Goal: Information Seeking & Learning: Find contact information

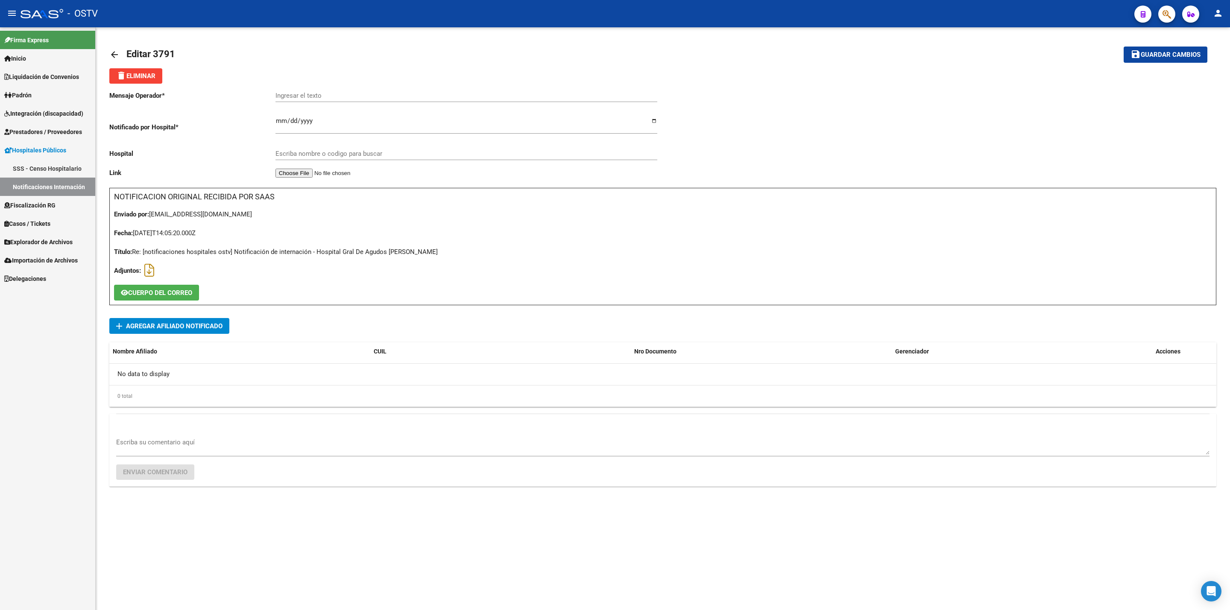
click at [113, 49] on link "arrow_back" at bounding box center [117, 54] width 17 height 20
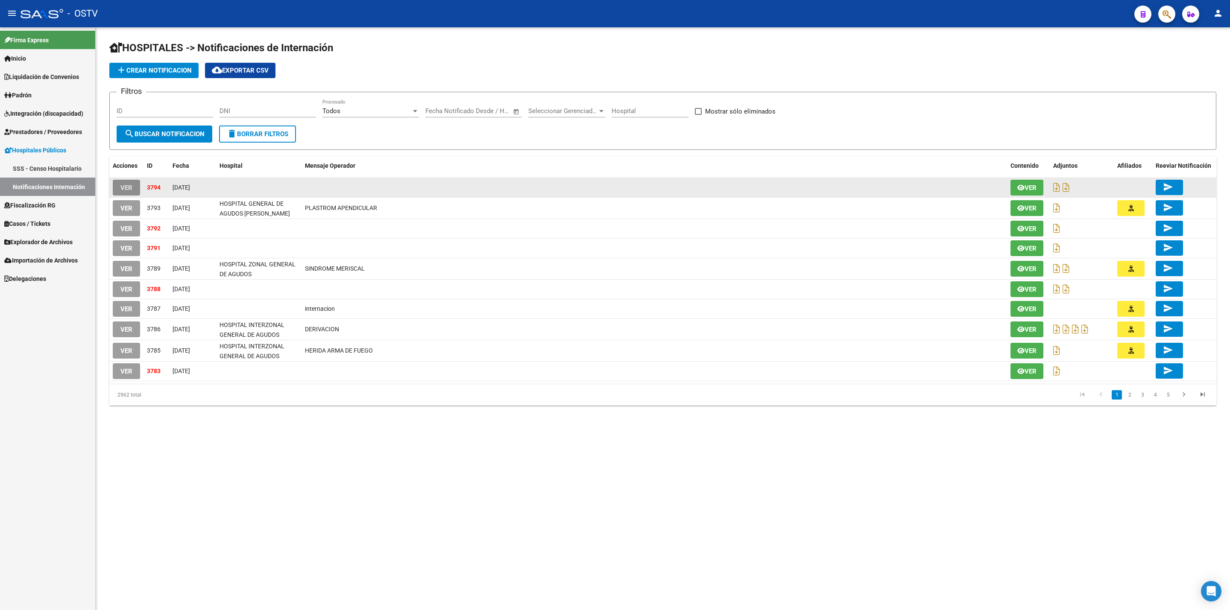
click at [121, 180] on button "VER" at bounding box center [126, 188] width 27 height 16
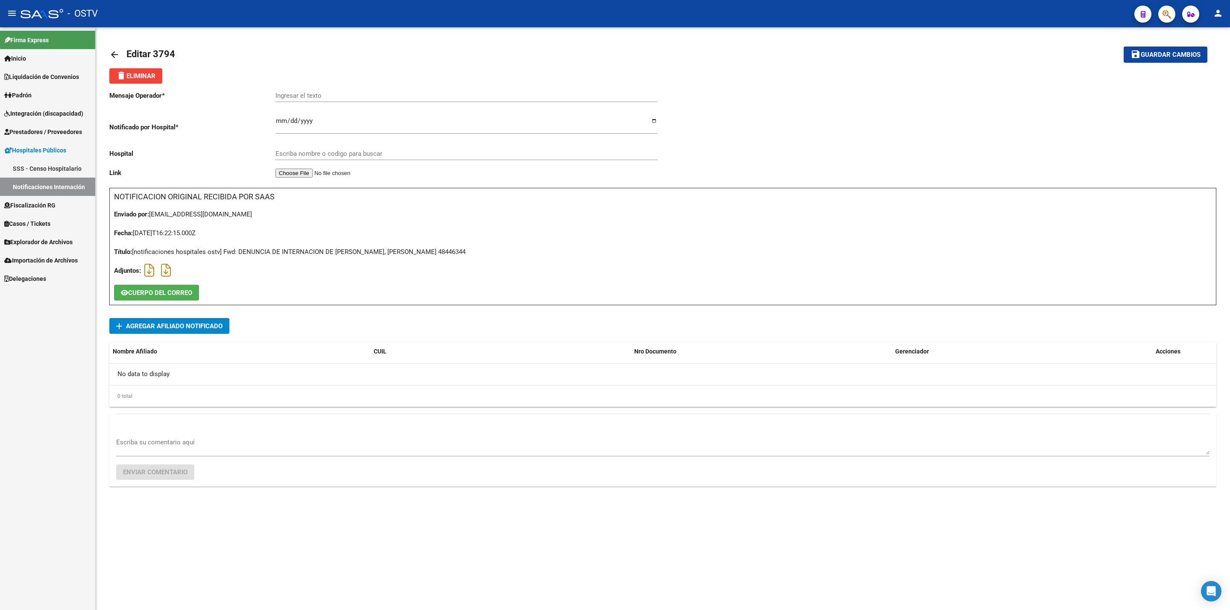
click at [442, 253] on div "Título: [notificaciones hospitales ostv] Fwd: DENUNCIA DE INTERNACION DE CARDOZ…" at bounding box center [662, 251] width 1097 height 9
copy div "48446344"
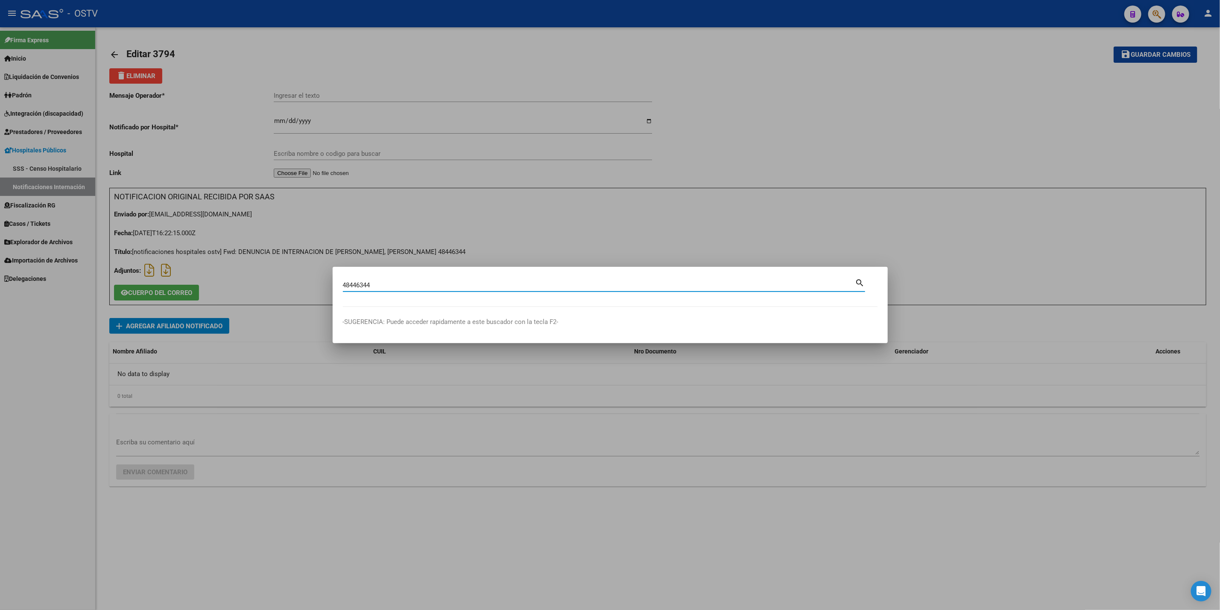
type input "48446344"
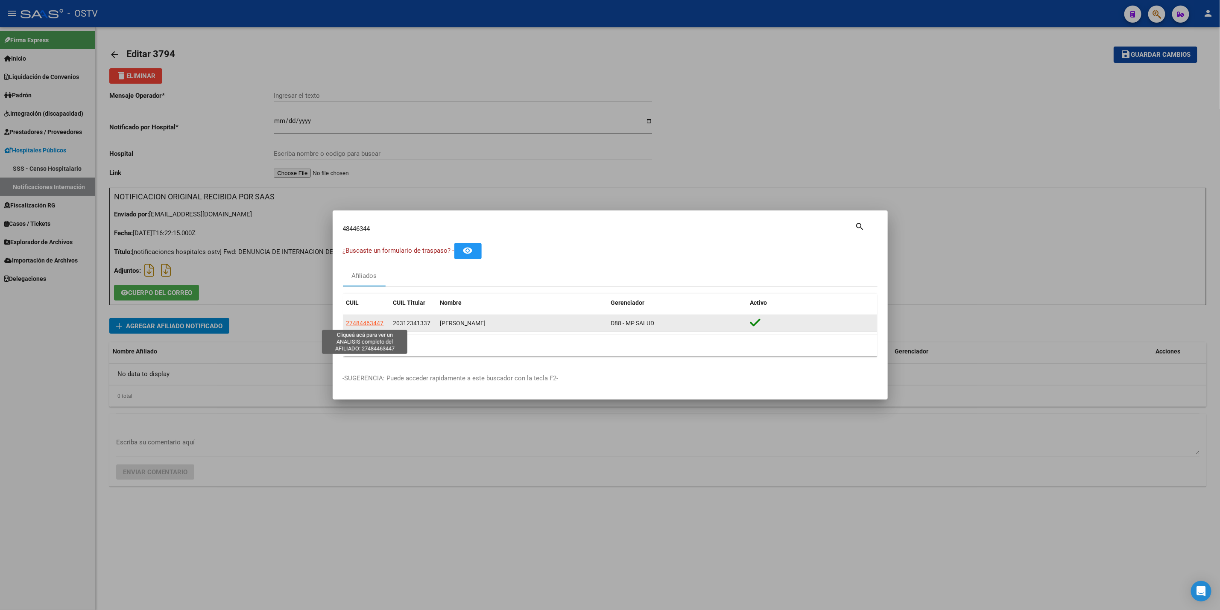
click at [359, 323] on span "27484463447" at bounding box center [365, 323] width 38 height 7
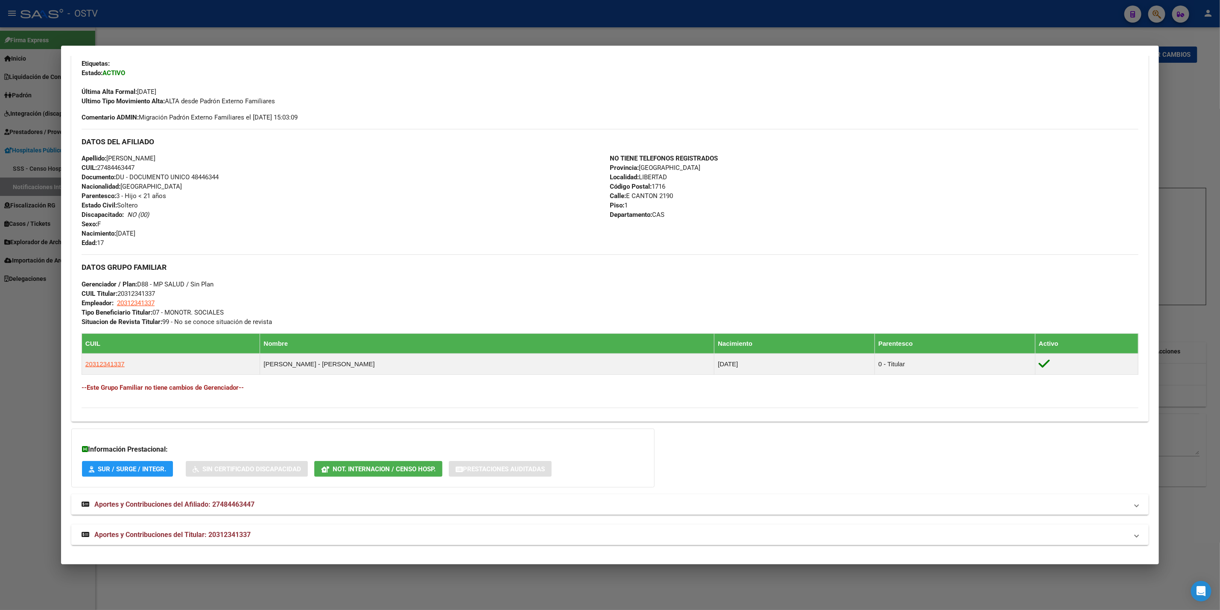
scroll to position [212, 0]
click at [368, 537] on mat-panel-title "Aportes y Contribuciones del Titular: 20312341337" at bounding box center [605, 535] width 1047 height 10
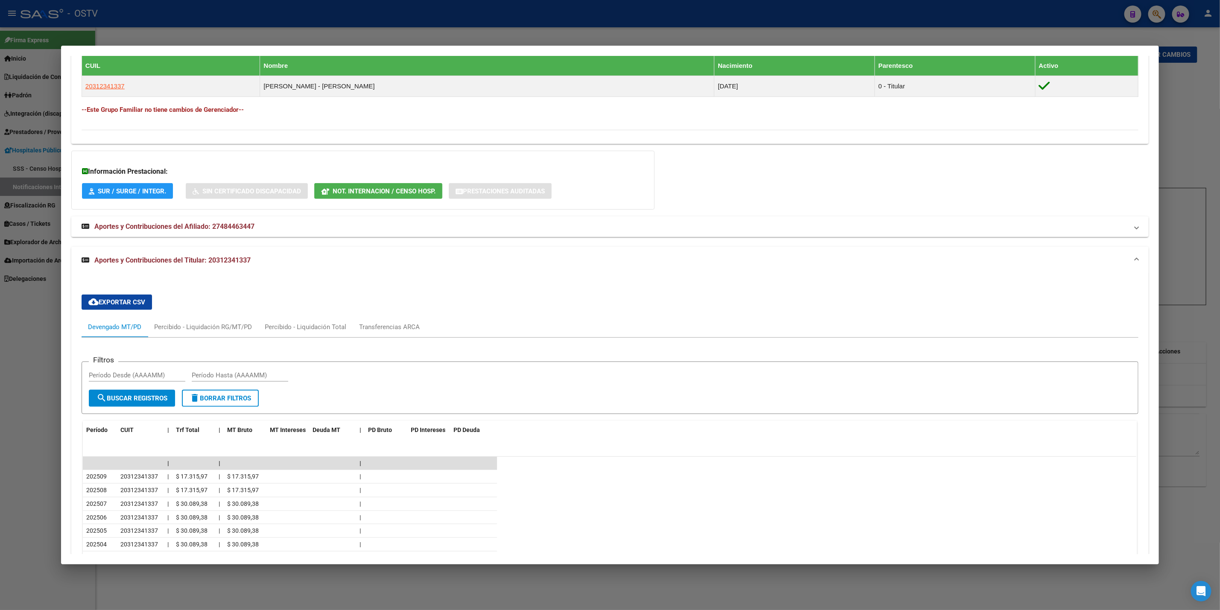
scroll to position [532, 0]
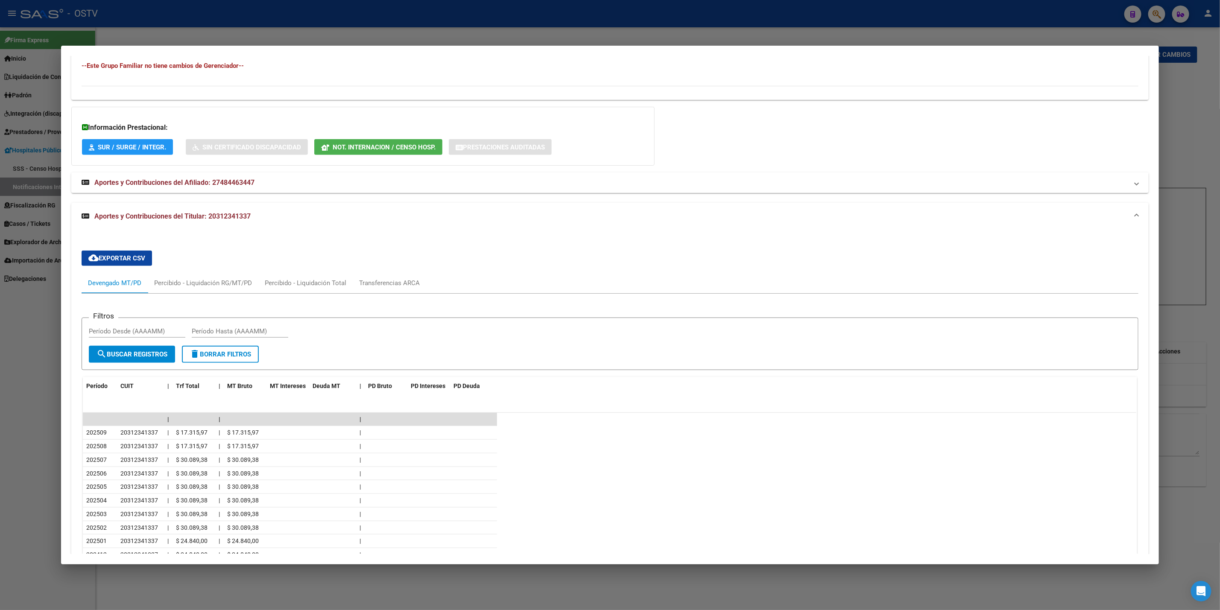
click at [9, 418] on div at bounding box center [610, 305] width 1220 height 610
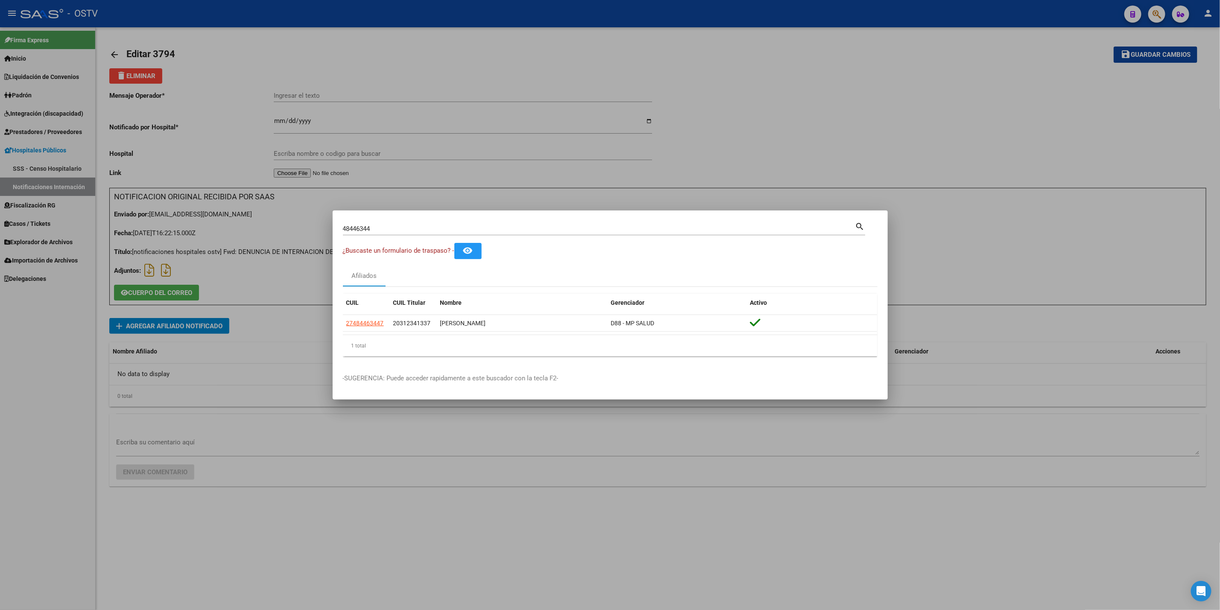
click at [16, 378] on div at bounding box center [610, 305] width 1220 height 610
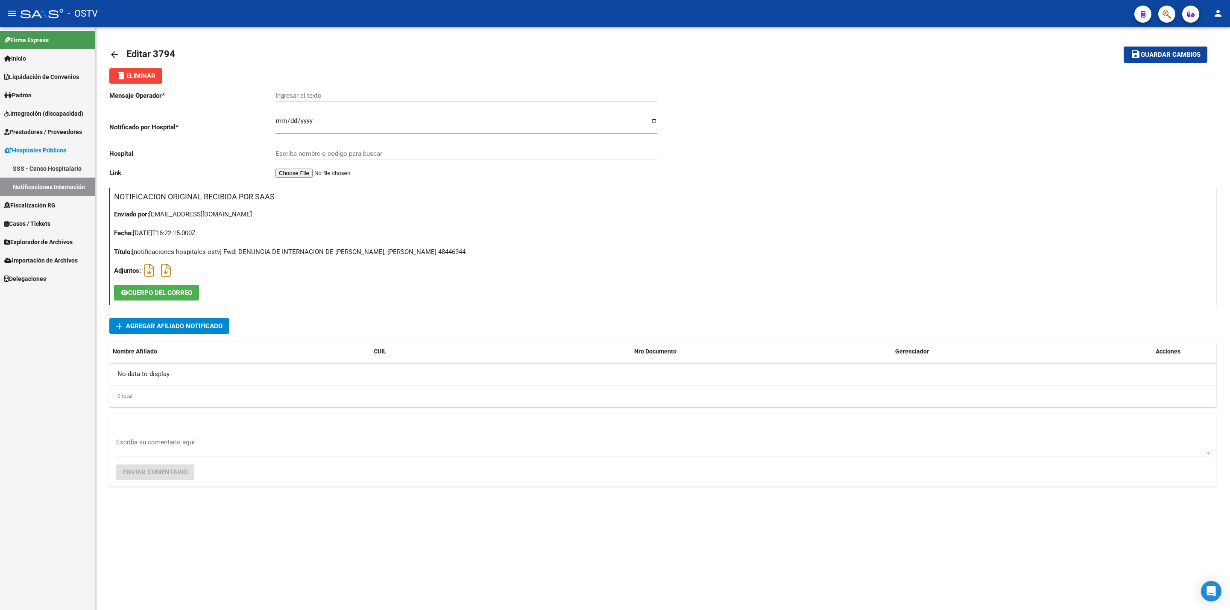
click at [439, 254] on div "Título: [notificaciones hospitales ostv] Fwd: DENUNCIA DE INTERNACION DE CARDOZ…" at bounding box center [662, 251] width 1097 height 9
copy div "48446344"
click at [199, 319] on div "Mensaje Operador * Ingresar el texto Notificado por Hospital * 2025-10-14 Ingre…" at bounding box center [662, 296] width 1107 height 424
click at [202, 334] on span "add Agregar Afiliado Notificado" at bounding box center [169, 326] width 106 height 16
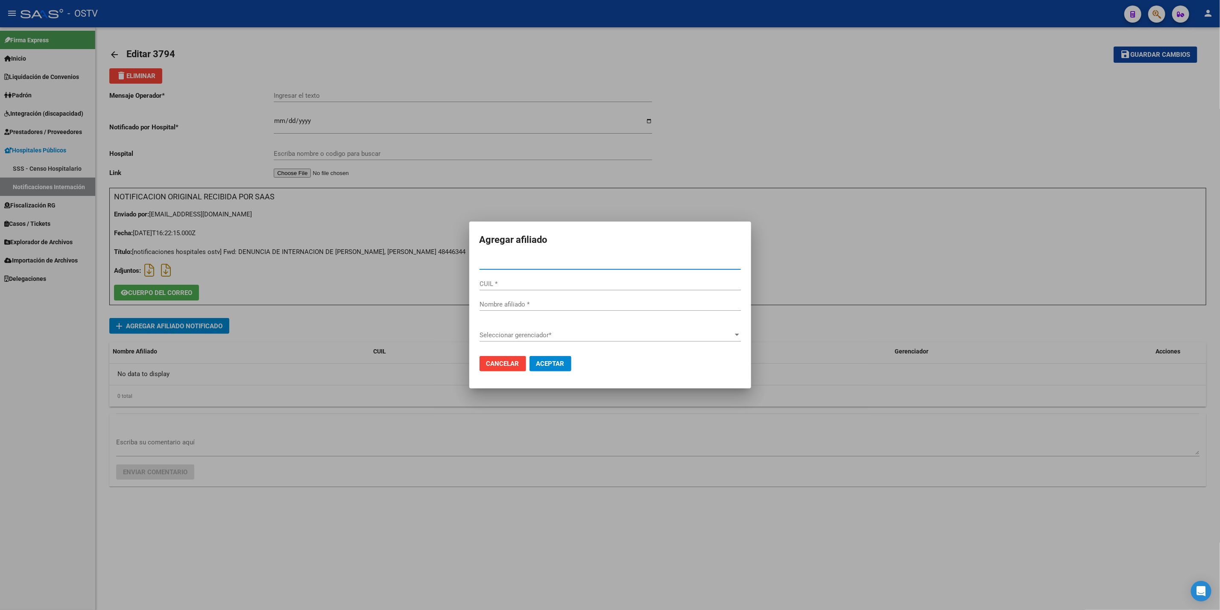
paste input "48446344"
type input "48446344"
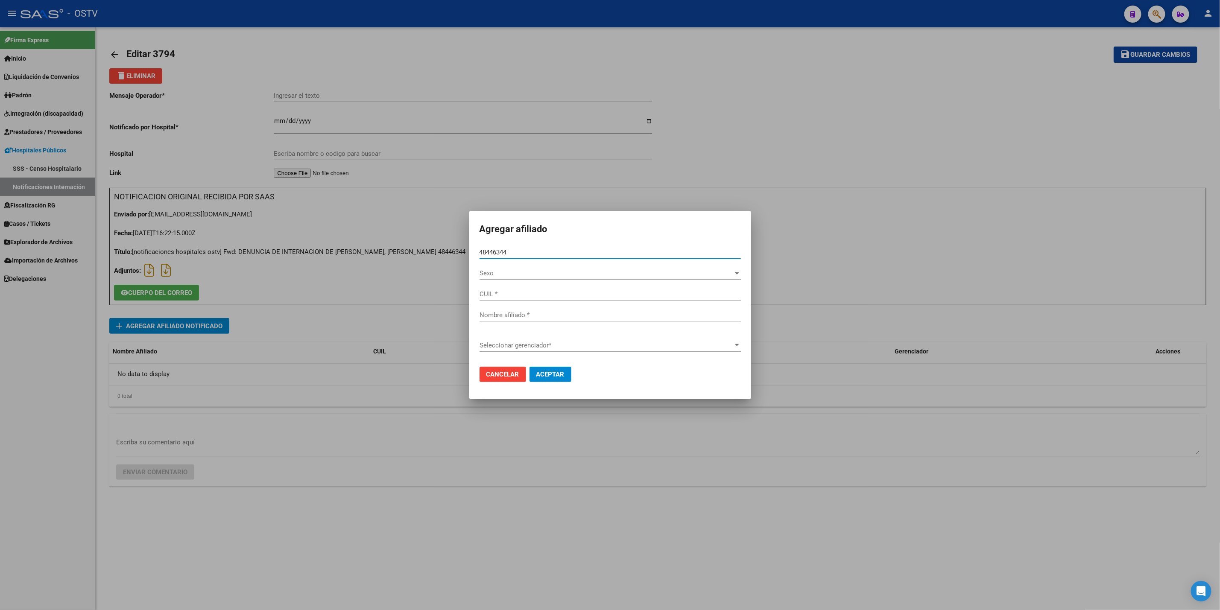
type input "27484463447"
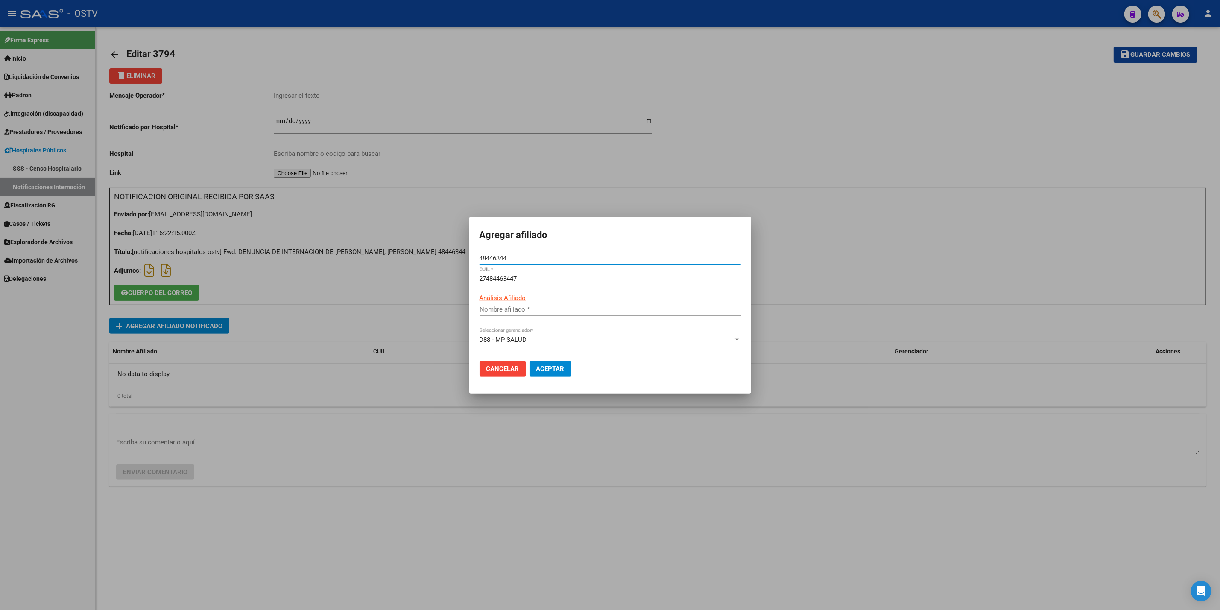
type input "CARDOZO BIANCA CAROLINA"
type input "48446344"
click at [554, 372] on span "Aceptar" at bounding box center [550, 369] width 28 height 8
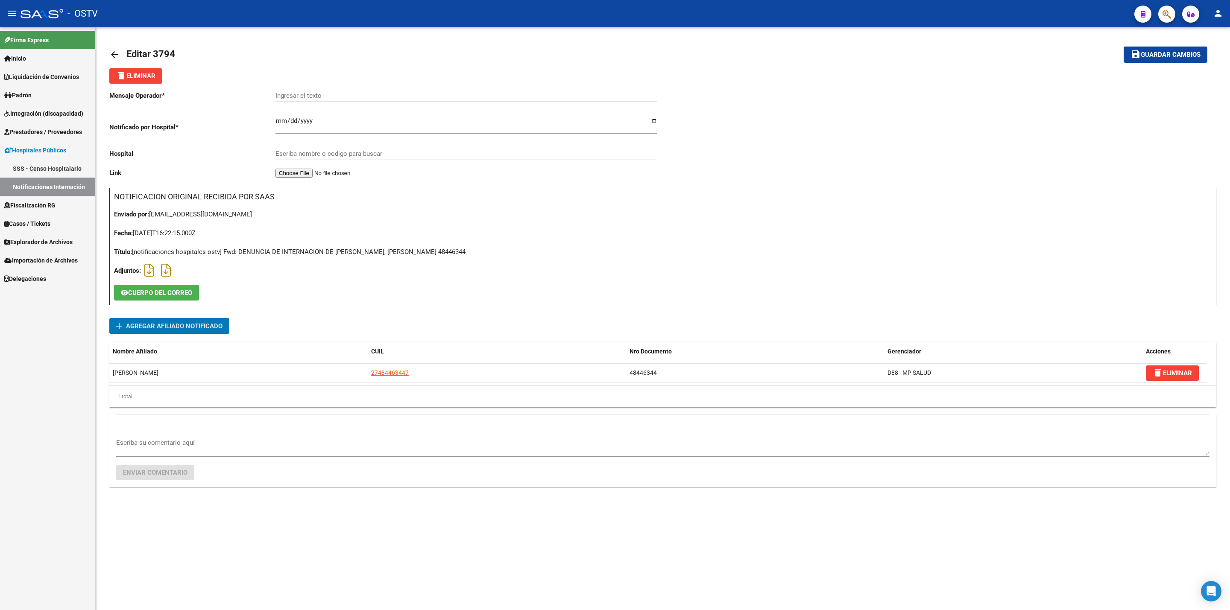
click at [382, 100] on div "Ingresar el texto" at bounding box center [466, 93] width 382 height 18
paste input "PLASTROM APENDICULAR"
type input "PLASTROM APENDICULAR"
click at [360, 155] on input "Escriba nombre o codigo para buscar" at bounding box center [466, 154] width 382 height 8
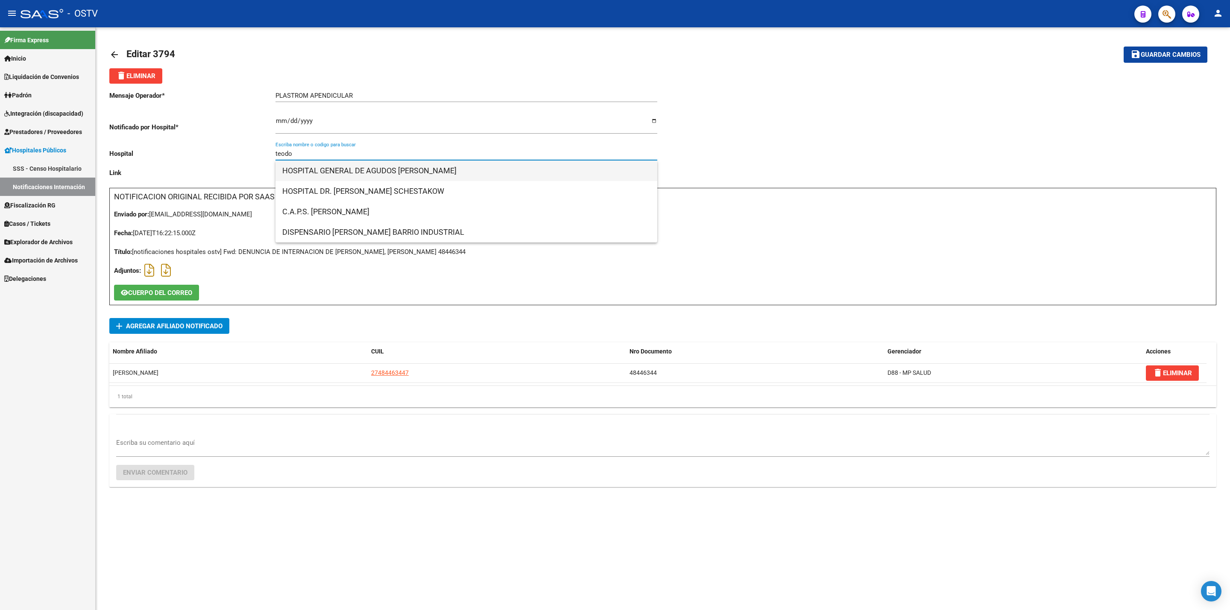
click at [411, 173] on span "HOSPITAL GENERAL DE AGUDOS DR. TEODORO ALVAREZ" at bounding box center [466, 171] width 368 height 20
type input "HOSPITAL GENERAL DE AGUDOS DR. TEODORO ALVAREZ"
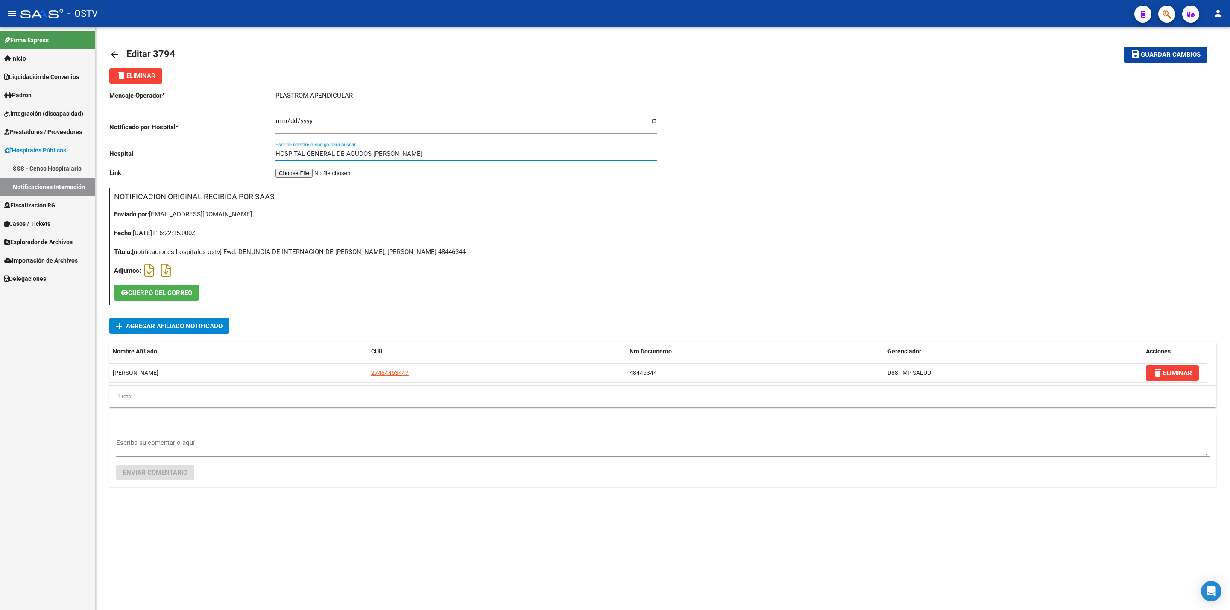
click at [1175, 65] on mat-toolbar-row "save Guardar cambios" at bounding box center [1093, 54] width 227 height 27
click at [1179, 59] on button "save Guardar cambios" at bounding box center [1166, 55] width 84 height 16
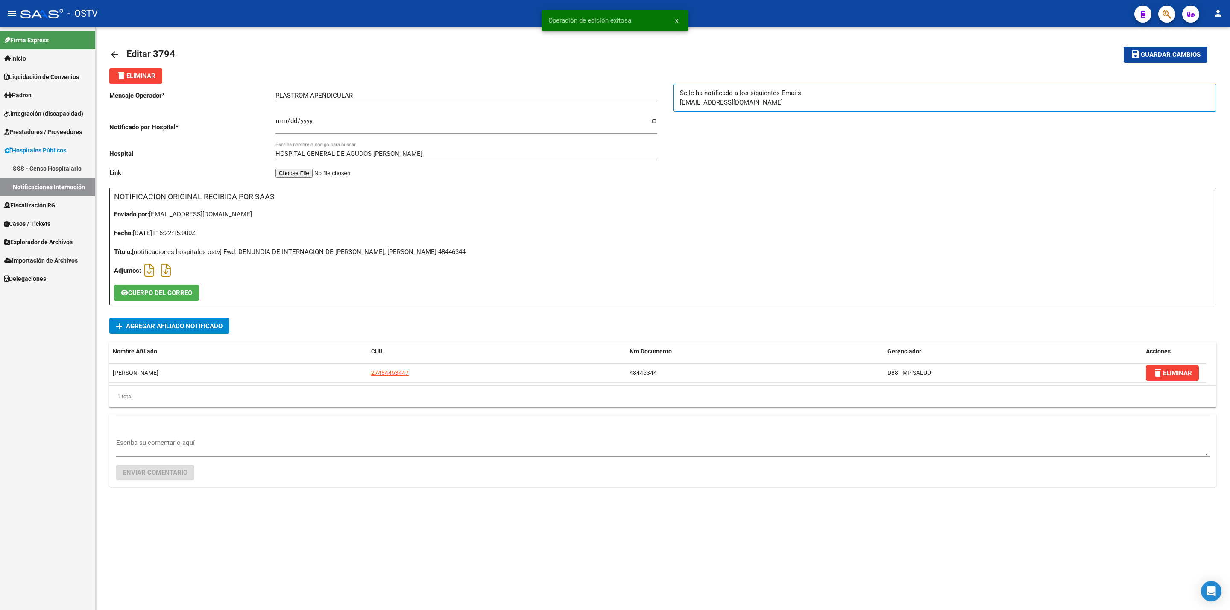
click at [113, 50] on mat-icon "arrow_back" at bounding box center [114, 55] width 10 height 10
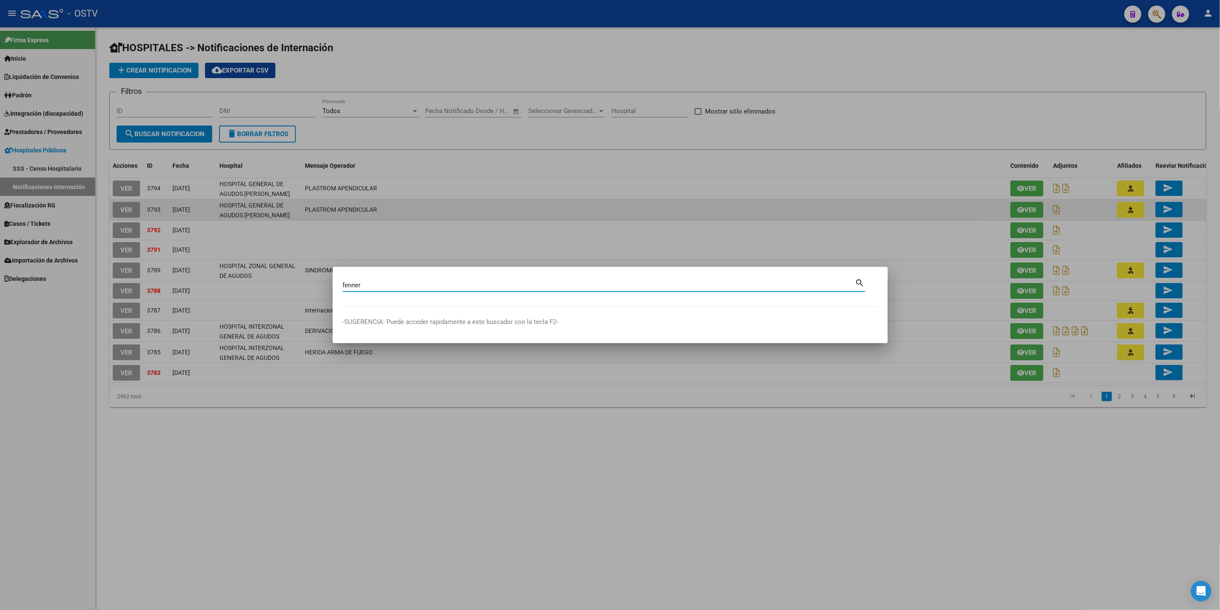
type input "fenner"
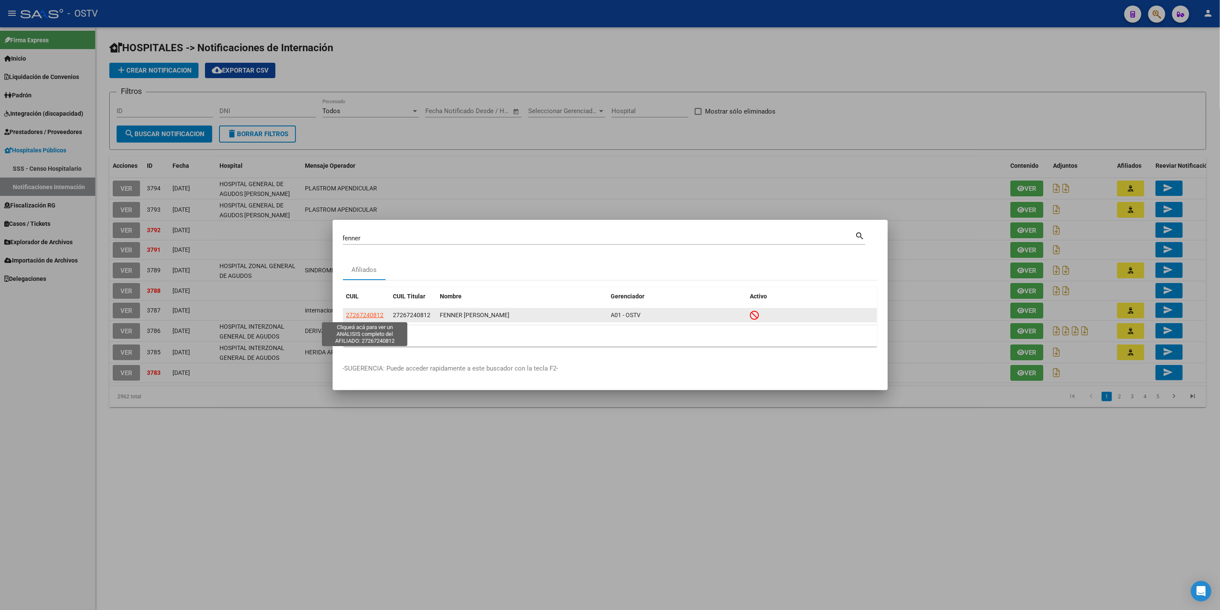
click at [370, 316] on span "27267240812" at bounding box center [365, 315] width 38 height 7
type textarea "27267240812"
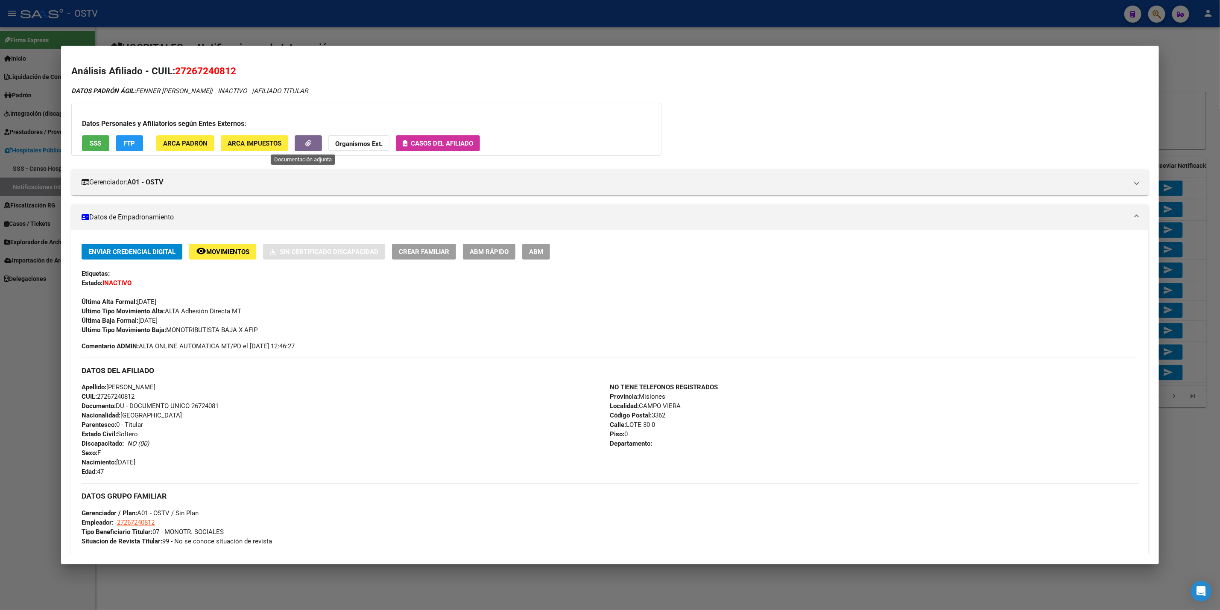
click at [309, 141] on button "button" at bounding box center [308, 143] width 27 height 16
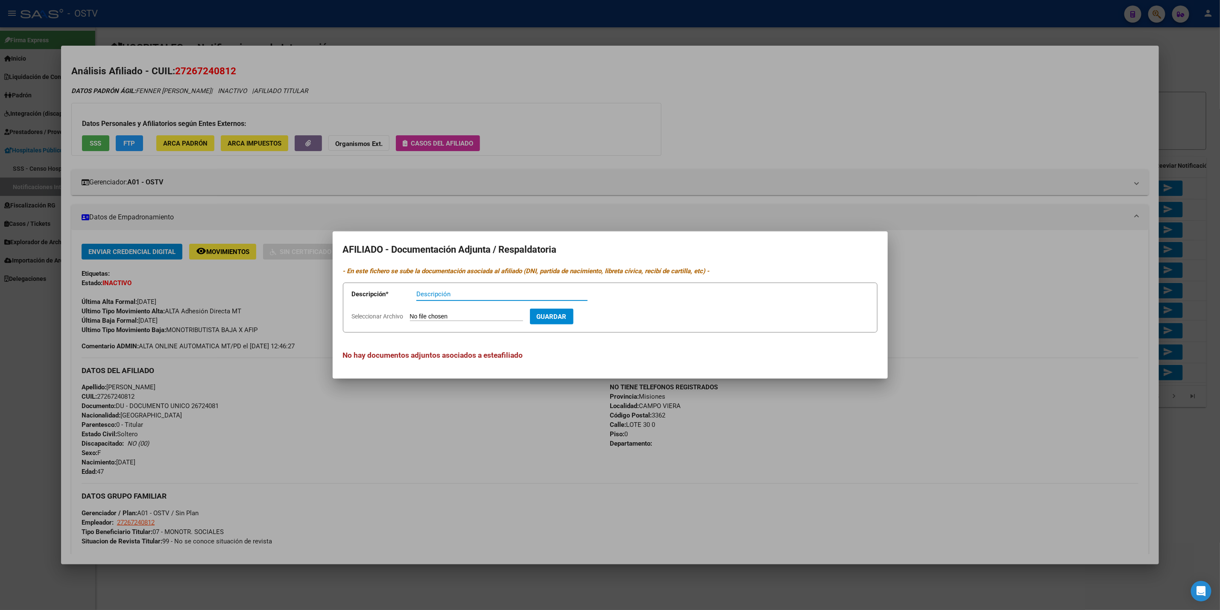
click at [637, 177] on div at bounding box center [610, 305] width 1220 height 610
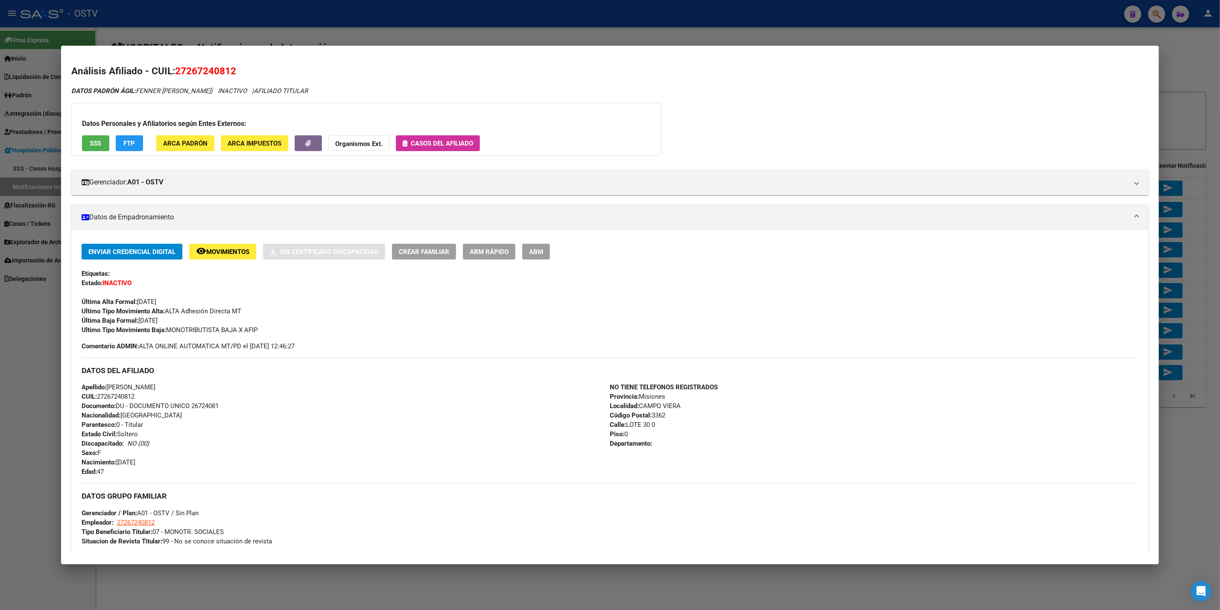
drag, startPoint x: 43, startPoint y: 364, endPoint x: 29, endPoint y: 336, distance: 30.8
click at [42, 364] on div at bounding box center [610, 305] width 1220 height 610
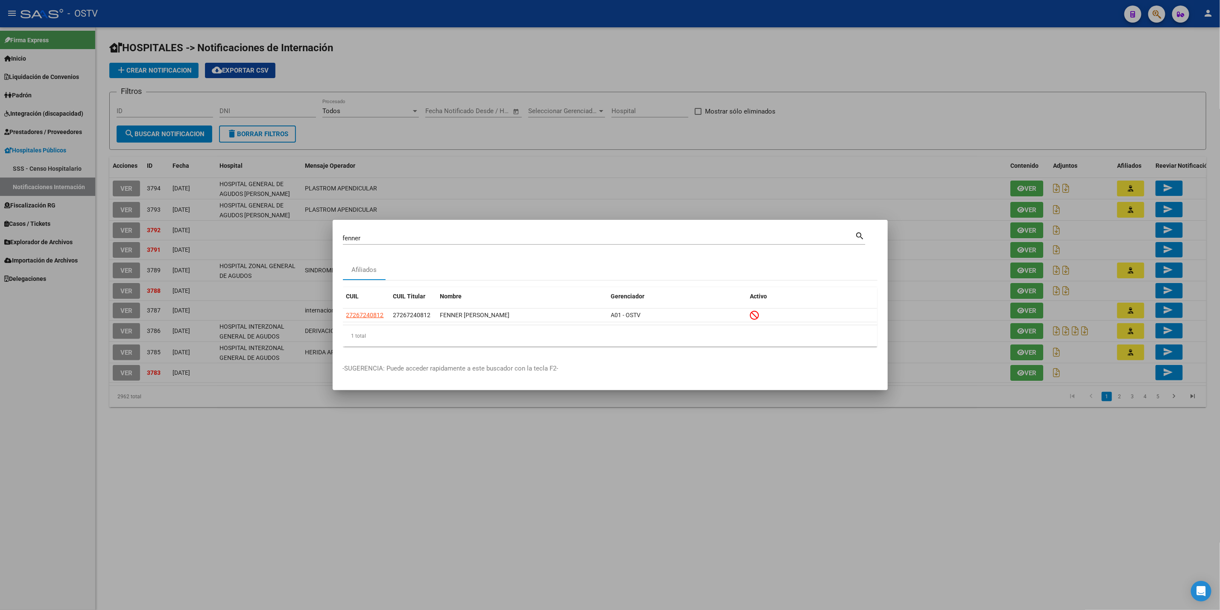
drag, startPoint x: 28, startPoint y: 334, endPoint x: 25, endPoint y: 320, distance: 13.7
click at [27, 334] on div at bounding box center [610, 305] width 1220 height 610
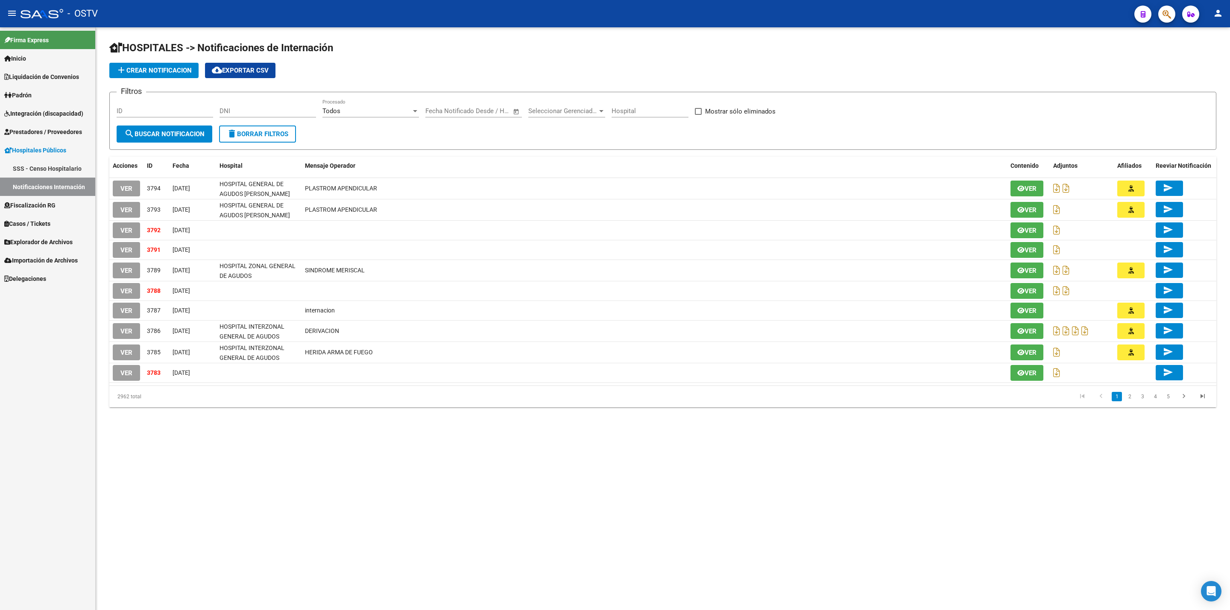
click at [59, 261] on span "Importación de Archivos" at bounding box center [40, 260] width 73 height 9
click at [56, 241] on link "SSS" at bounding box center [47, 242] width 95 height 18
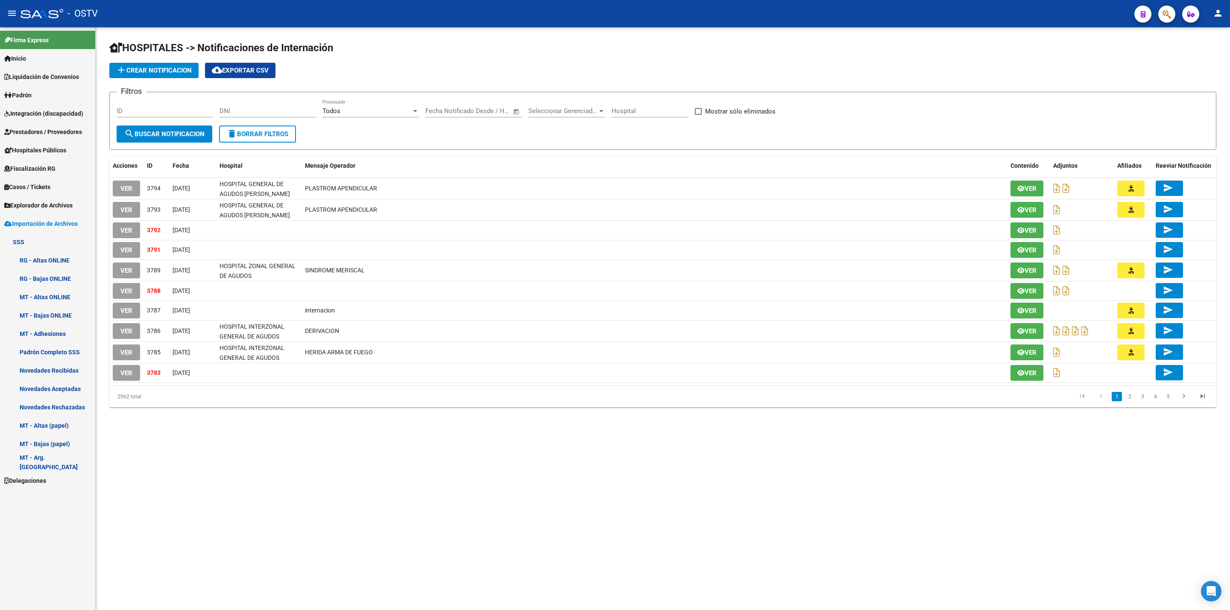
click at [45, 213] on link "Explorador de Archivos" at bounding box center [47, 205] width 95 height 18
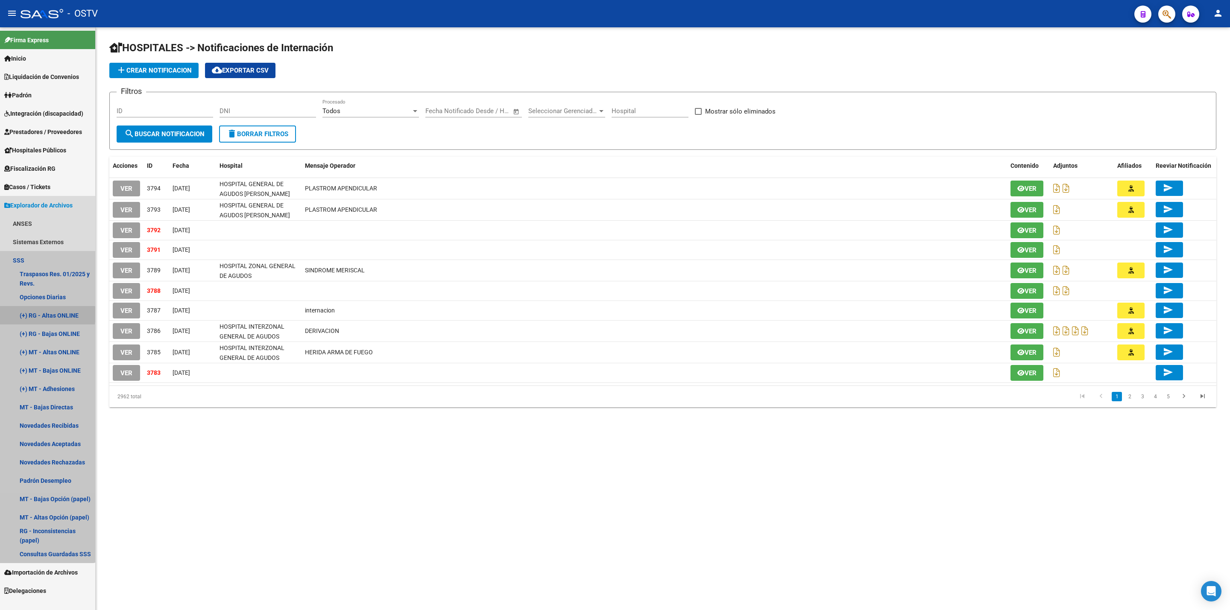
click at [35, 314] on link "(+) RG - Altas ONLINE" at bounding box center [47, 315] width 95 height 18
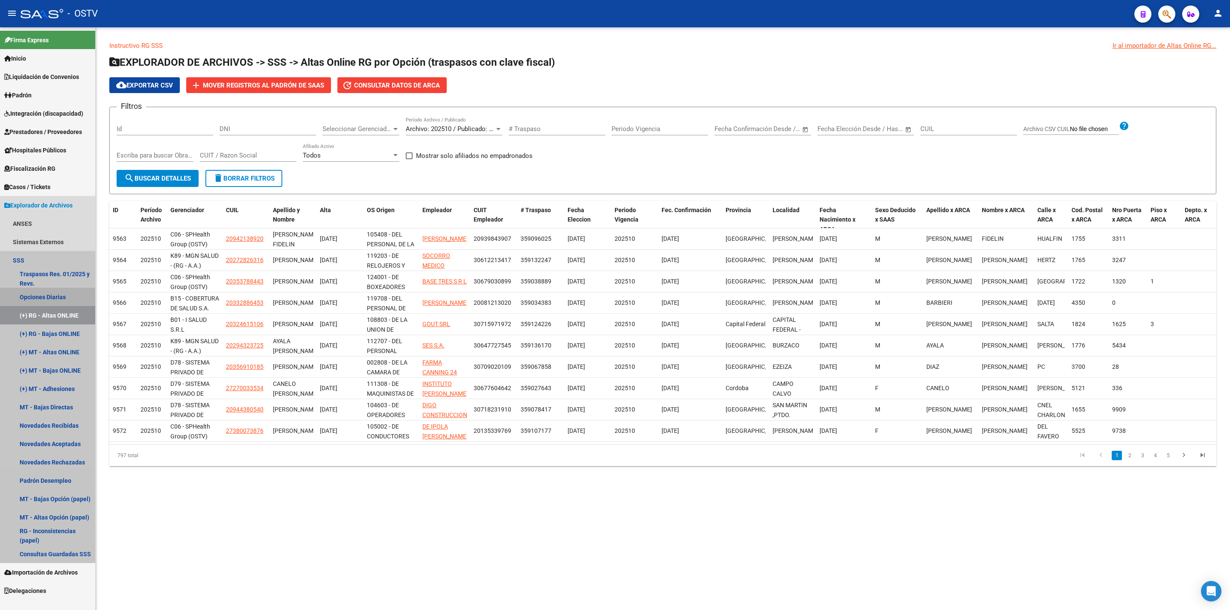
click at [41, 301] on link "Opciones Diarias" at bounding box center [47, 297] width 95 height 18
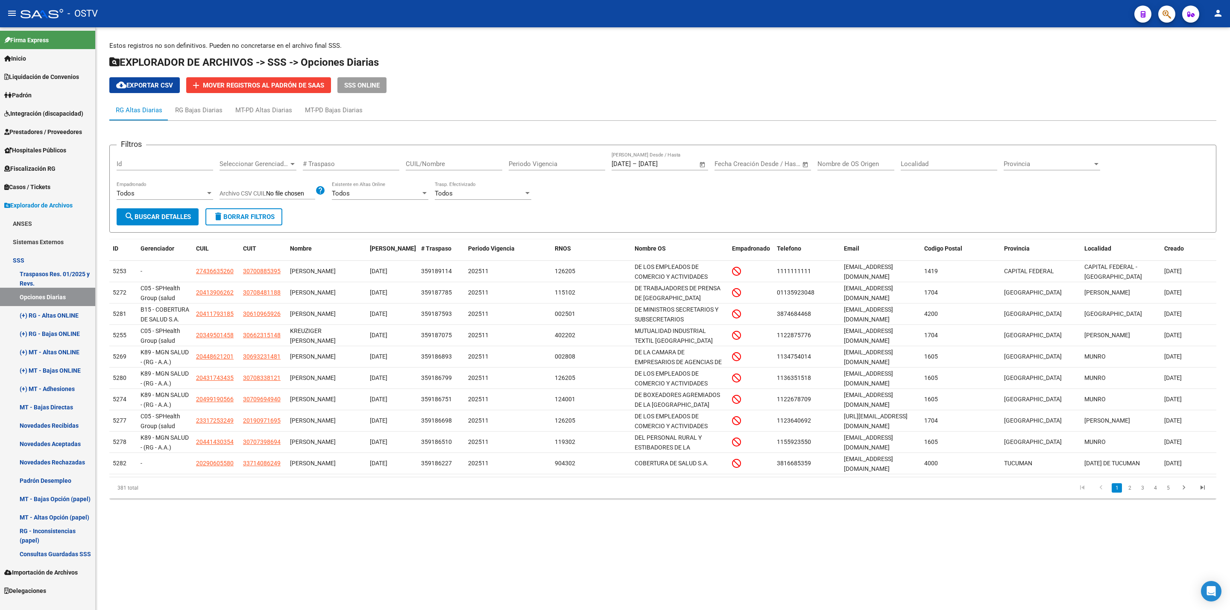
click at [466, 165] on input "CUIL/Nombre" at bounding box center [454, 164] width 97 height 8
paste input "20482358609"
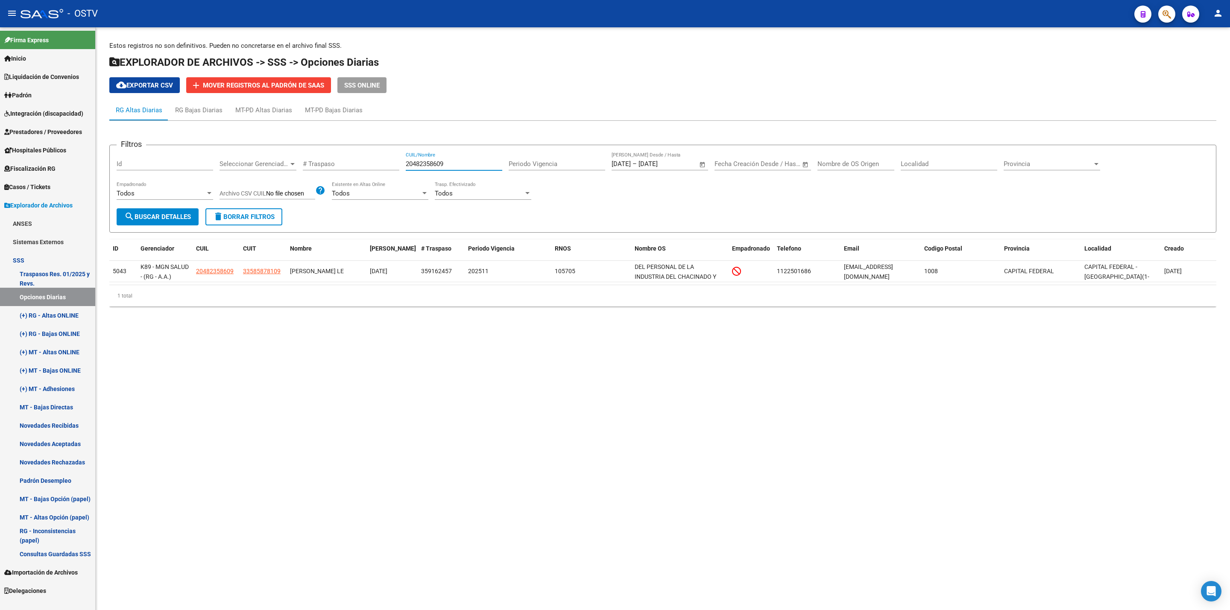
type input "20482358609"
click at [267, 456] on mat-sidenav-content "Estos registros no son definitivos. Pueden no concretarse en el archivo final S…" at bounding box center [663, 318] width 1134 height 583
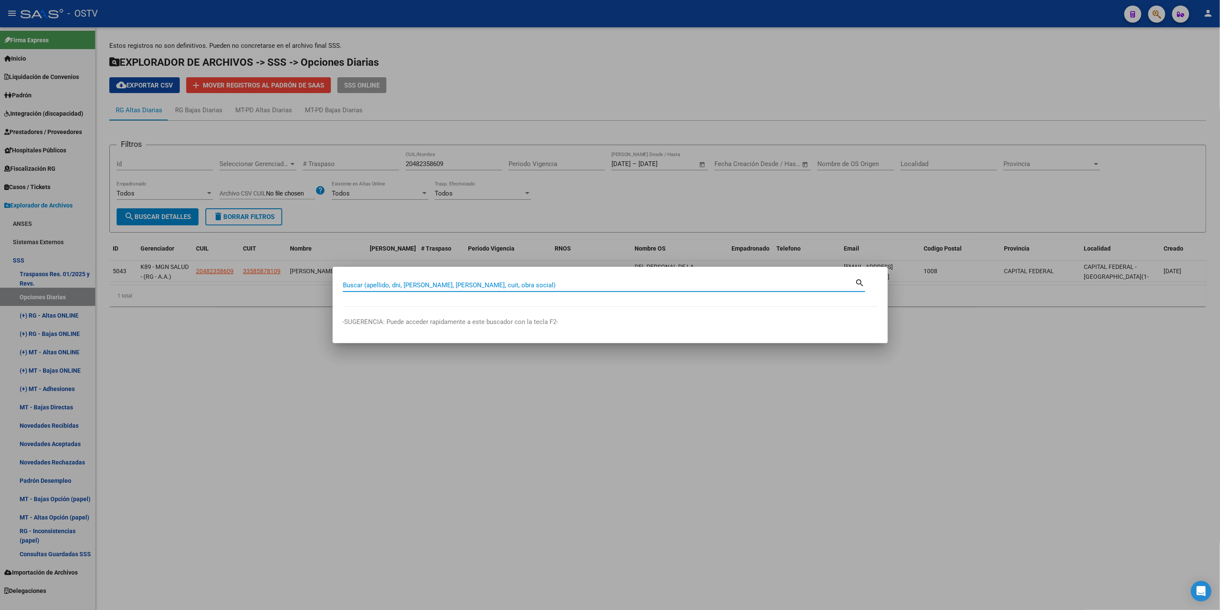
paste input "38191117"
type input "38191117"
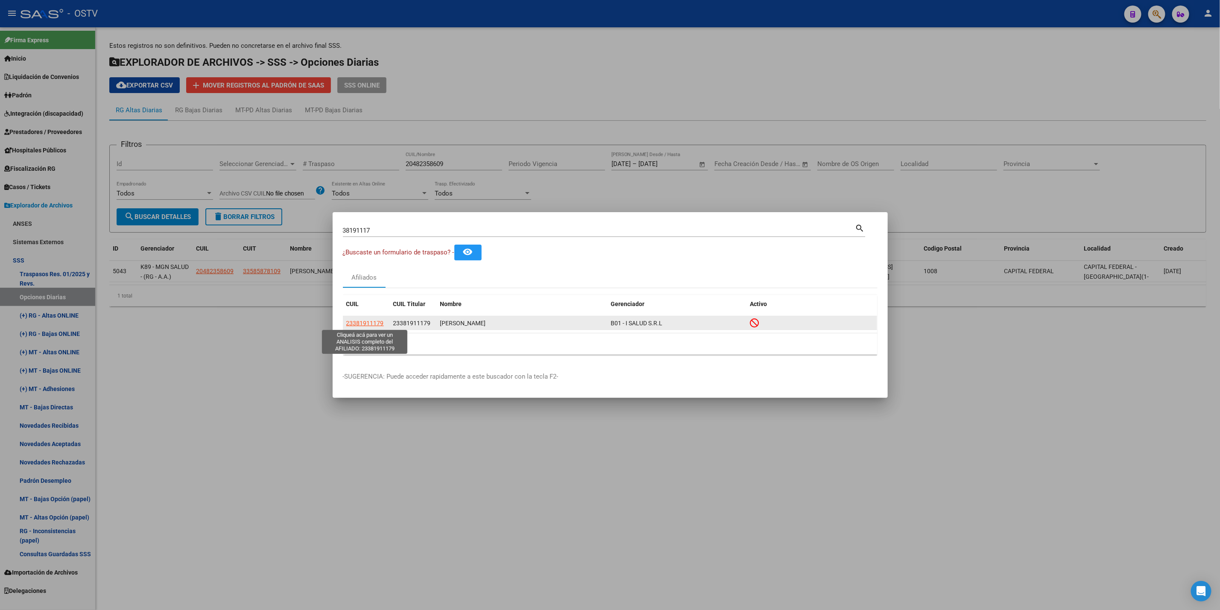
click at [371, 322] on span "23381911179" at bounding box center [365, 323] width 38 height 7
type textarea "23381911179"
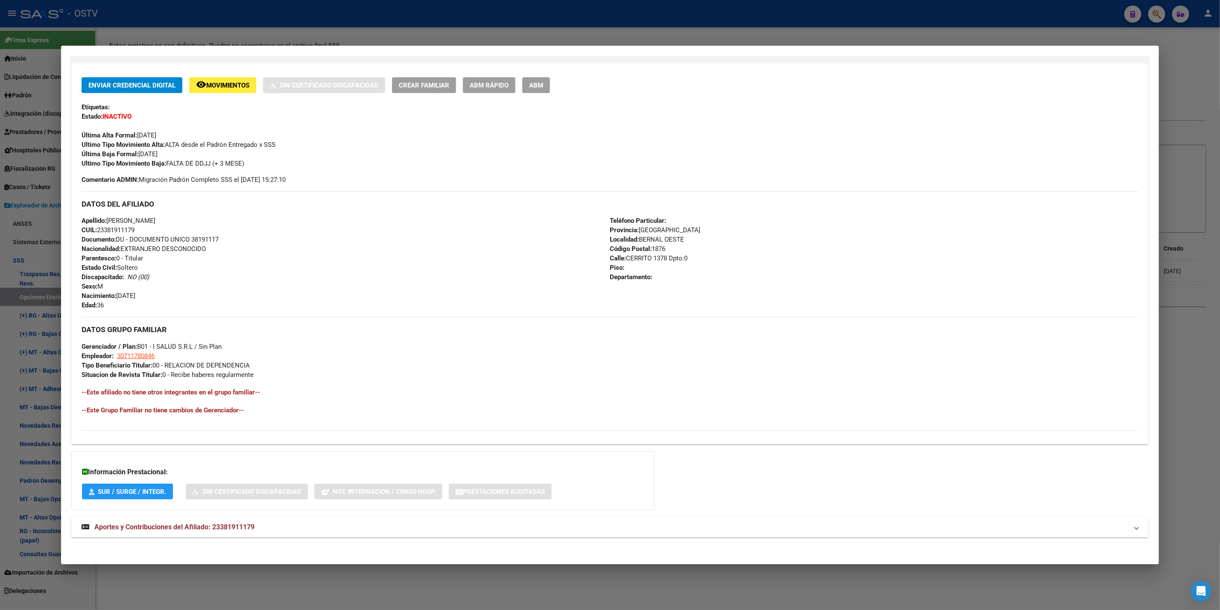
scroll to position [170, 0]
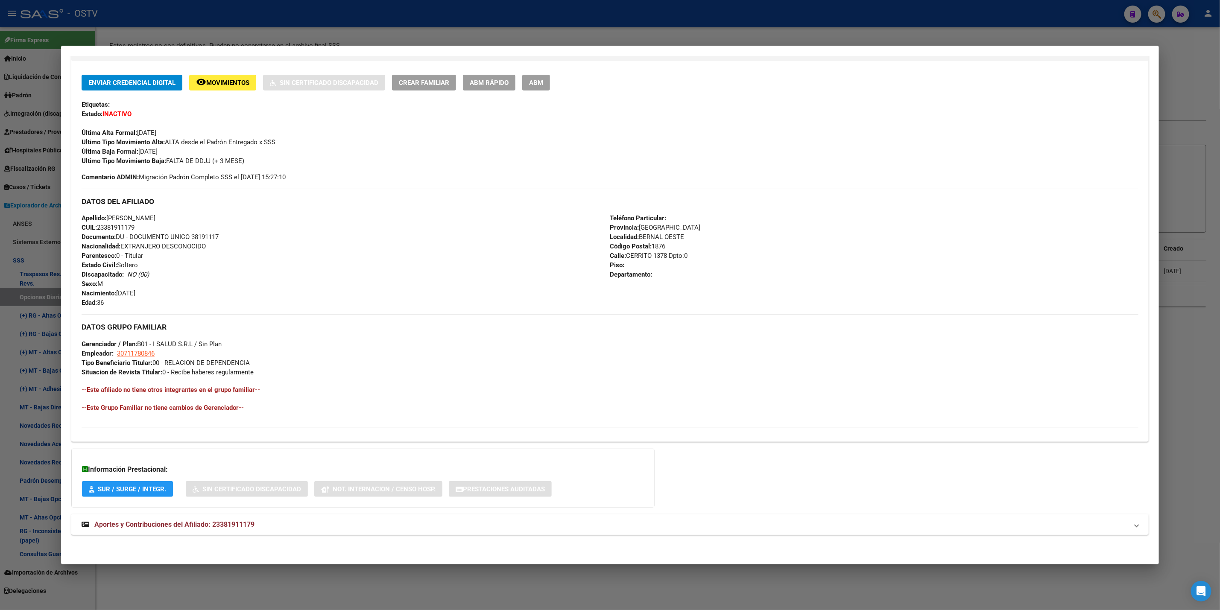
click at [327, 523] on mat-panel-title "Aportes y Contribuciones del Afiliado: 23381911179" at bounding box center [605, 525] width 1047 height 10
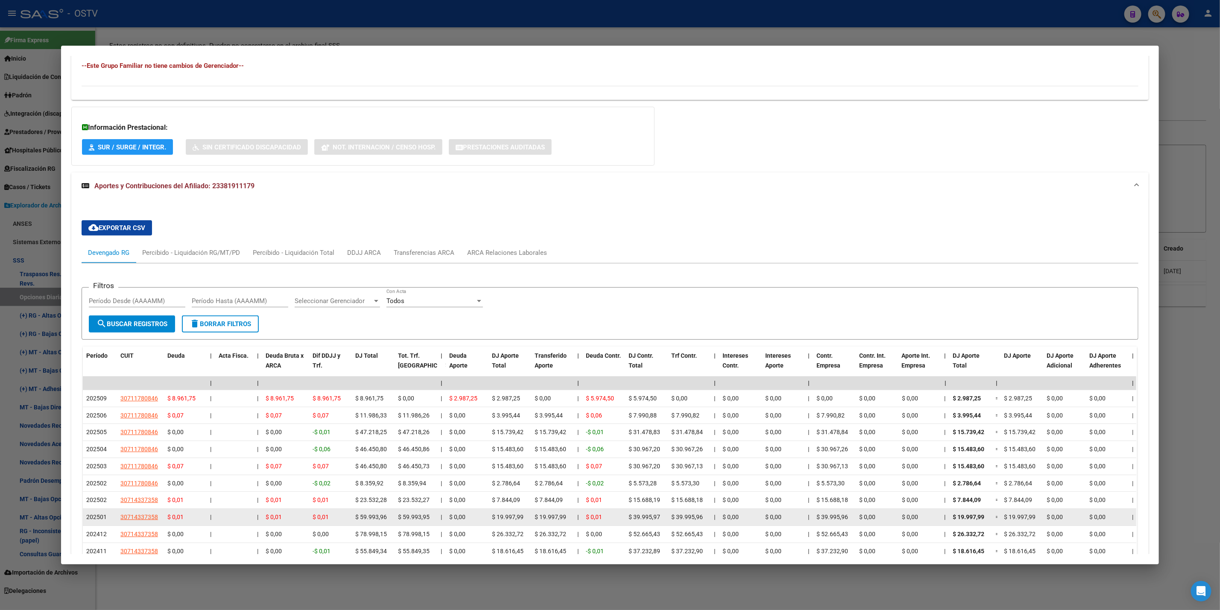
scroll to position [512, 0]
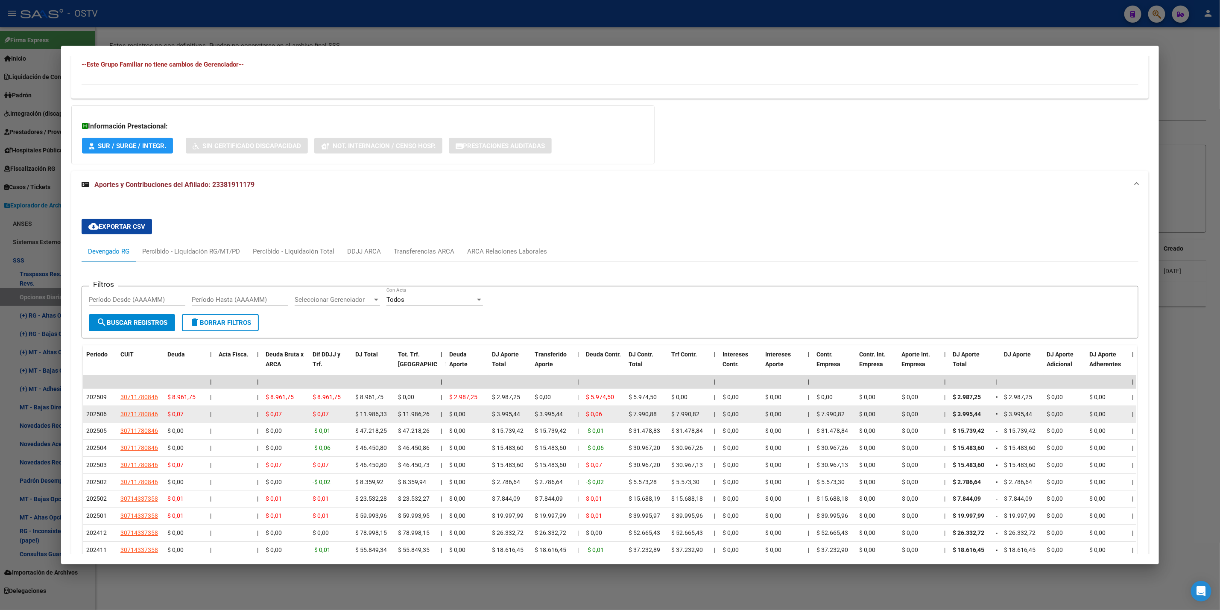
drag, startPoint x: 355, startPoint y: 416, endPoint x: 382, endPoint y: 417, distance: 26.5
click at [382, 417] on span "$ 11.986,33" at bounding box center [371, 414] width 32 height 7
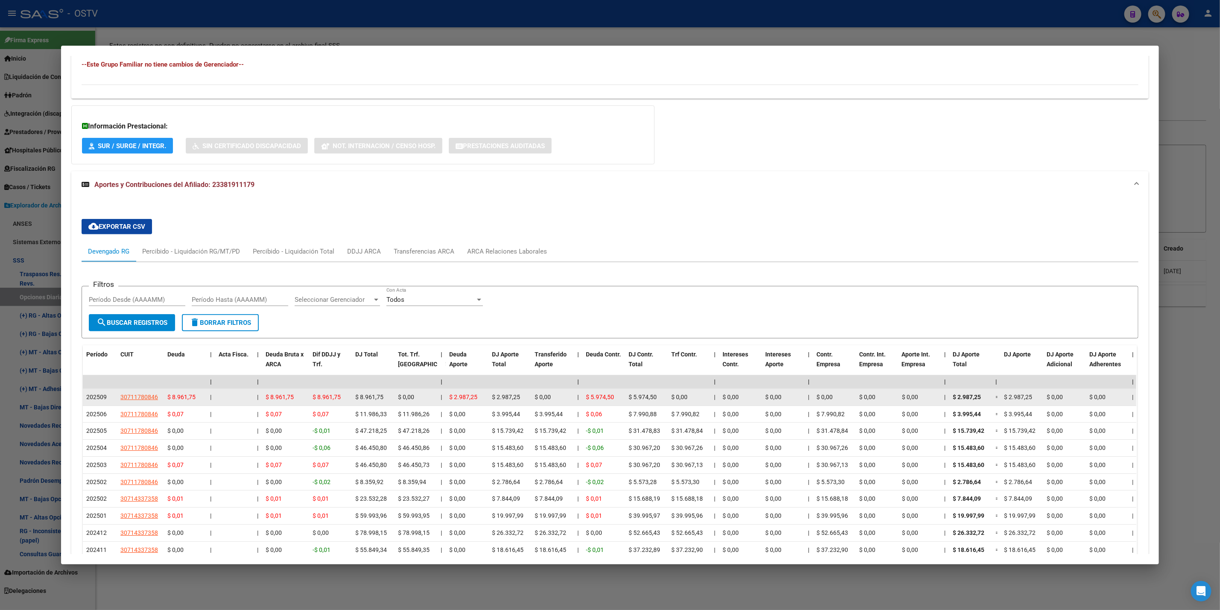
drag, startPoint x: 354, startPoint y: 397, endPoint x: 396, endPoint y: 397, distance: 42.3
click at [396, 397] on div "202509 30711780846 $ 8.961,75 | | $ 8.961,75 $ 8.961,75 $ 8.961,75 $ 0,00 | $ 2…" at bounding box center [988, 397] width 1811 height 17
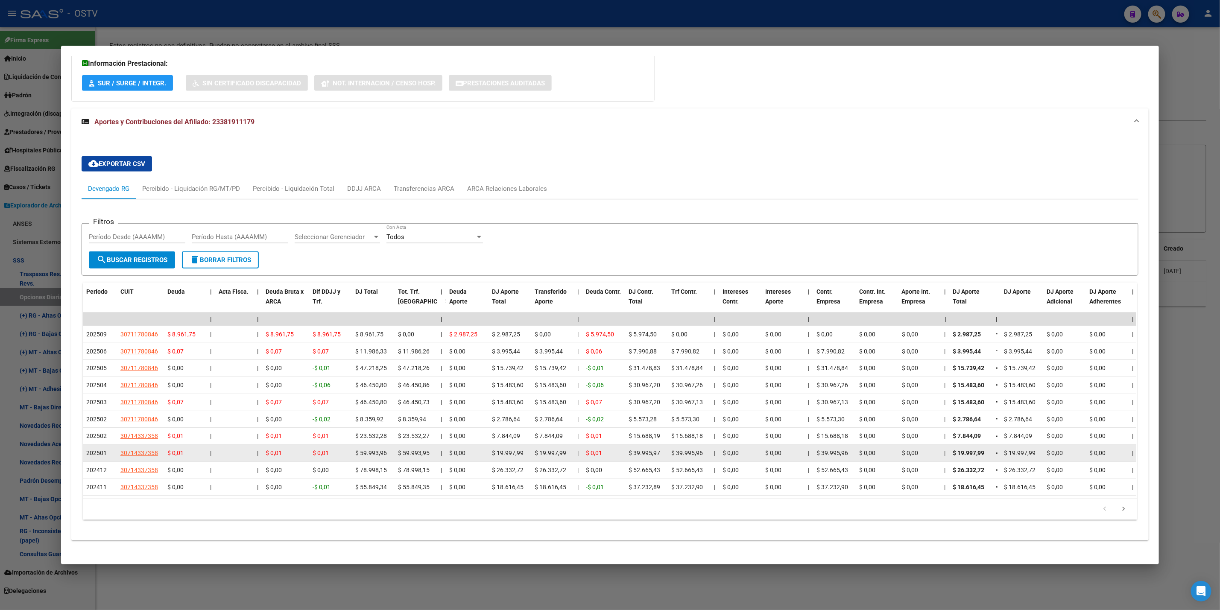
scroll to position [576, 0]
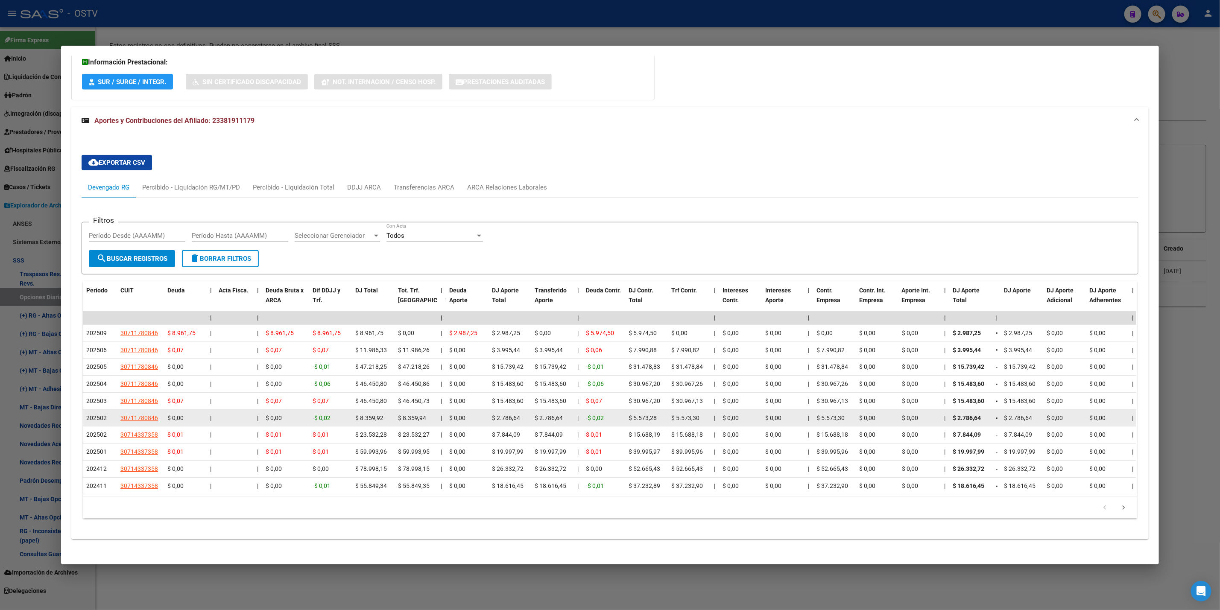
drag, startPoint x: 354, startPoint y: 418, endPoint x: 386, endPoint y: 418, distance: 32.0
click at [386, 418] on div "$ 8.359,92" at bounding box center [373, 418] width 36 height 10
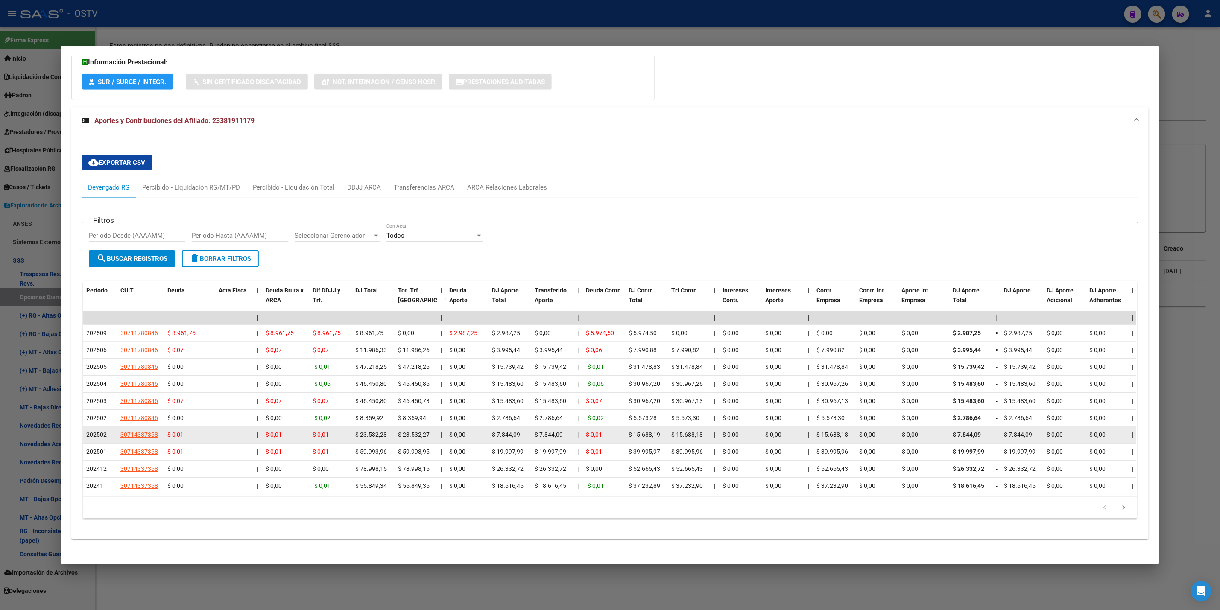
drag, startPoint x: 355, startPoint y: 436, endPoint x: 381, endPoint y: 437, distance: 26.1
click at [381, 437] on span "$ 23.532,28" at bounding box center [371, 434] width 32 height 7
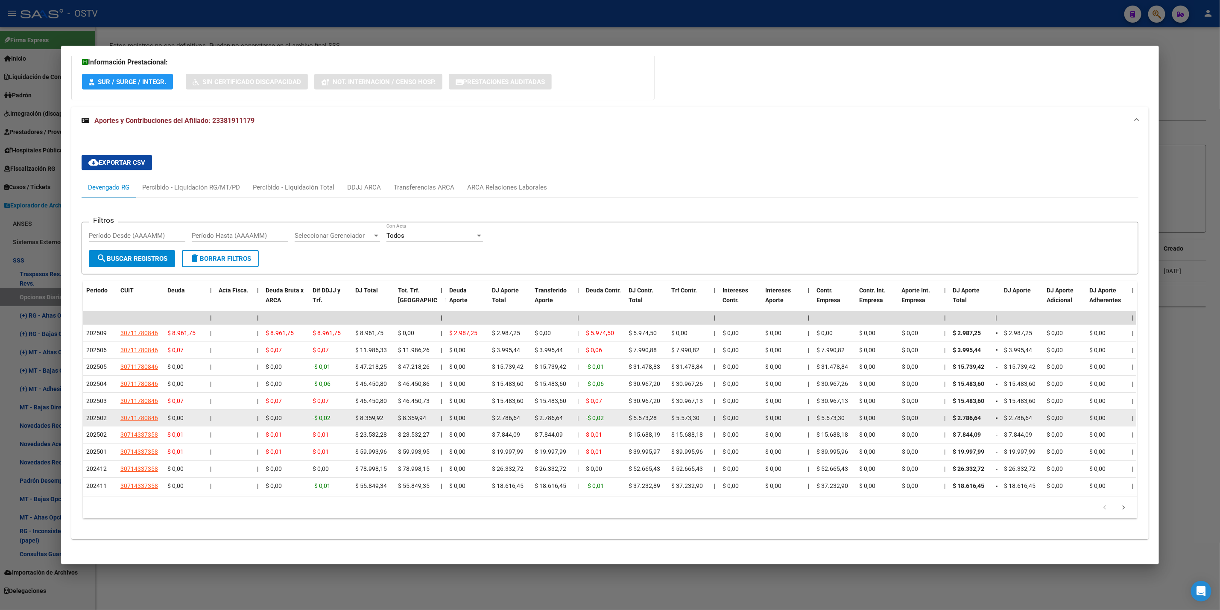
drag, startPoint x: 380, startPoint y: 419, endPoint x: 355, endPoint y: 413, distance: 25.7
click at [355, 413] on datatable-body-cell "$ 8.359,92" at bounding box center [373, 418] width 43 height 17
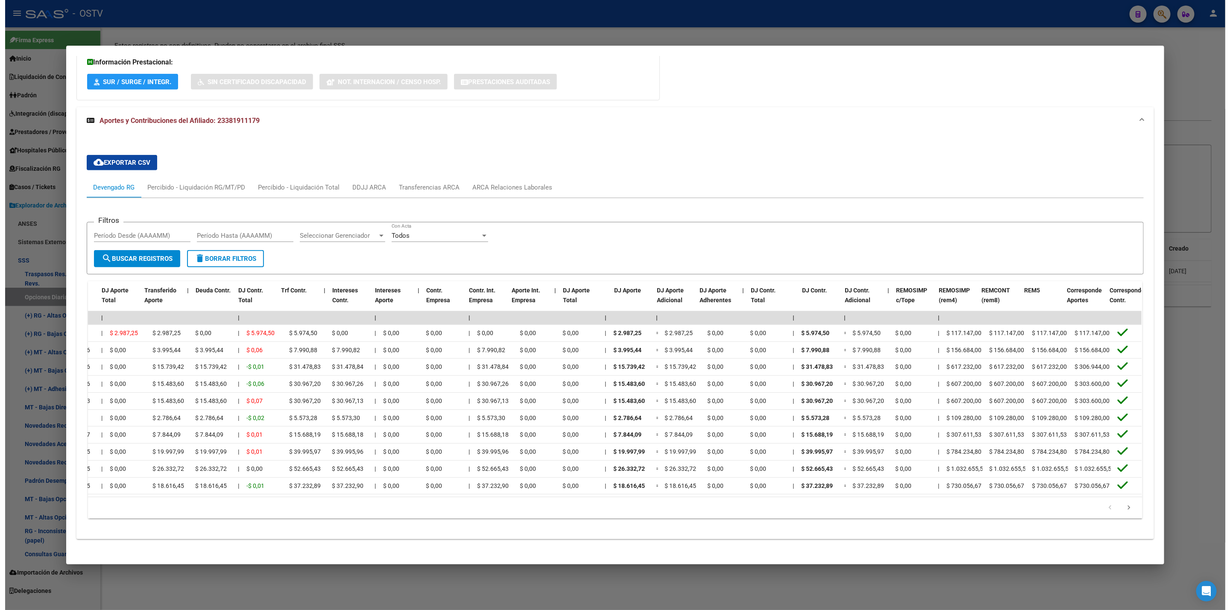
scroll to position [0, 455]
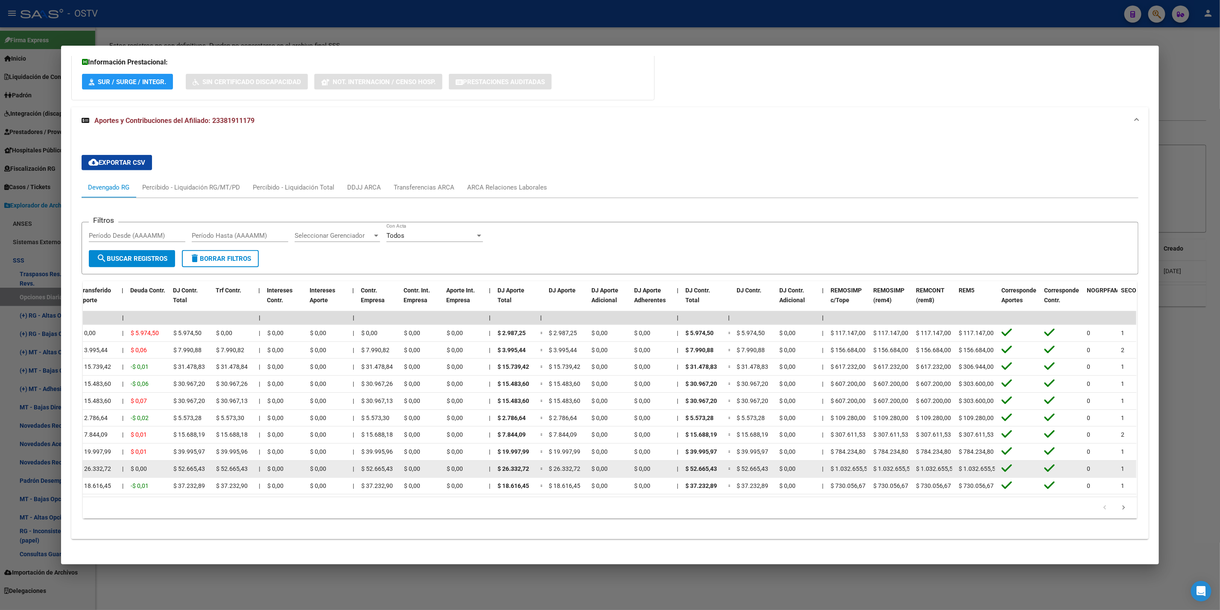
drag, startPoint x: 829, startPoint y: 336, endPoint x: 923, endPoint y: 465, distance: 159.6
click at [681, 465] on datatable-scroller "| | | | | | | | | | | | | 202509 30711780846 $ 8.961,75 | | $ 8.961,75 $ 8.961,…" at bounding box center [154, 402] width 1053 height 183
click at [923, 465] on div "$ 1.032.655,56" at bounding box center [934, 469] width 36 height 10
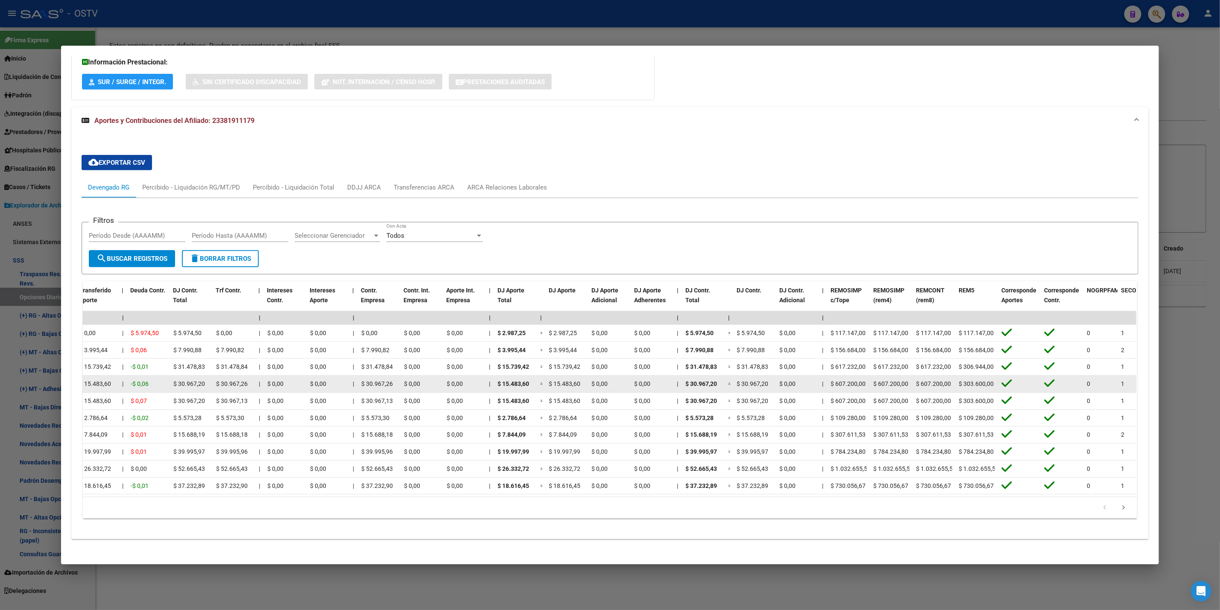
drag, startPoint x: 988, startPoint y: 341, endPoint x: 606, endPoint y: 379, distance: 383.7
click at [609, 379] on datatable-scroller "| | | | | | | | | | | | | 202509 30711780846 $ 8.961,75 | | $ 8.961,75 $ 8.961,…" at bounding box center [154, 402] width 1053 height 183
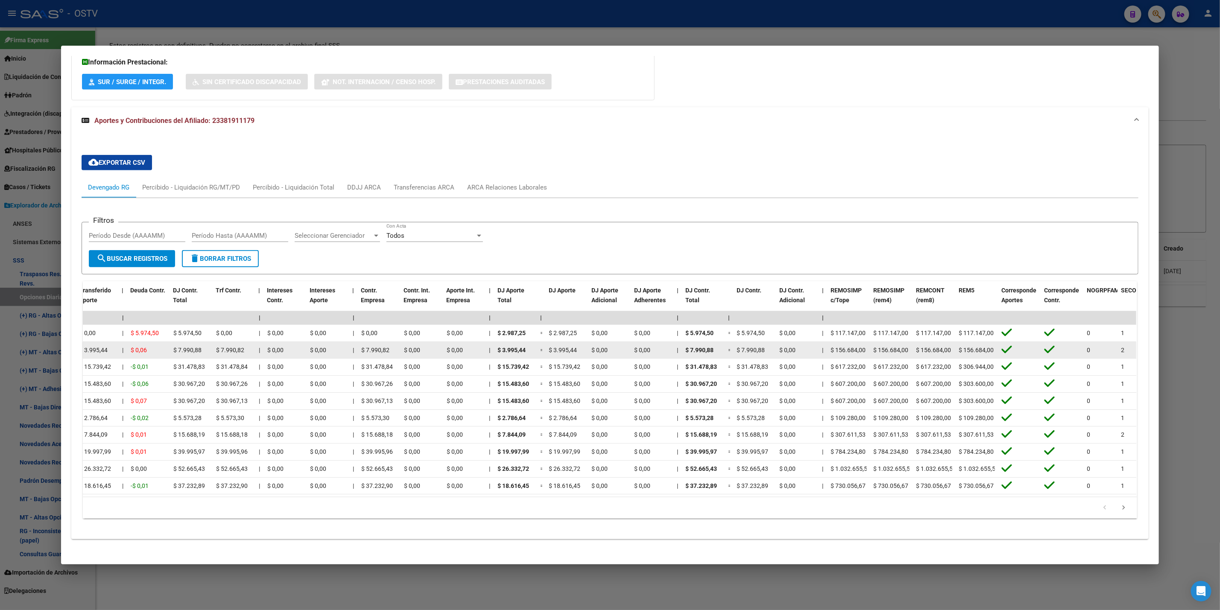
click at [734, 342] on datatable-body-cell "$ 7.990,88" at bounding box center [755, 350] width 43 height 17
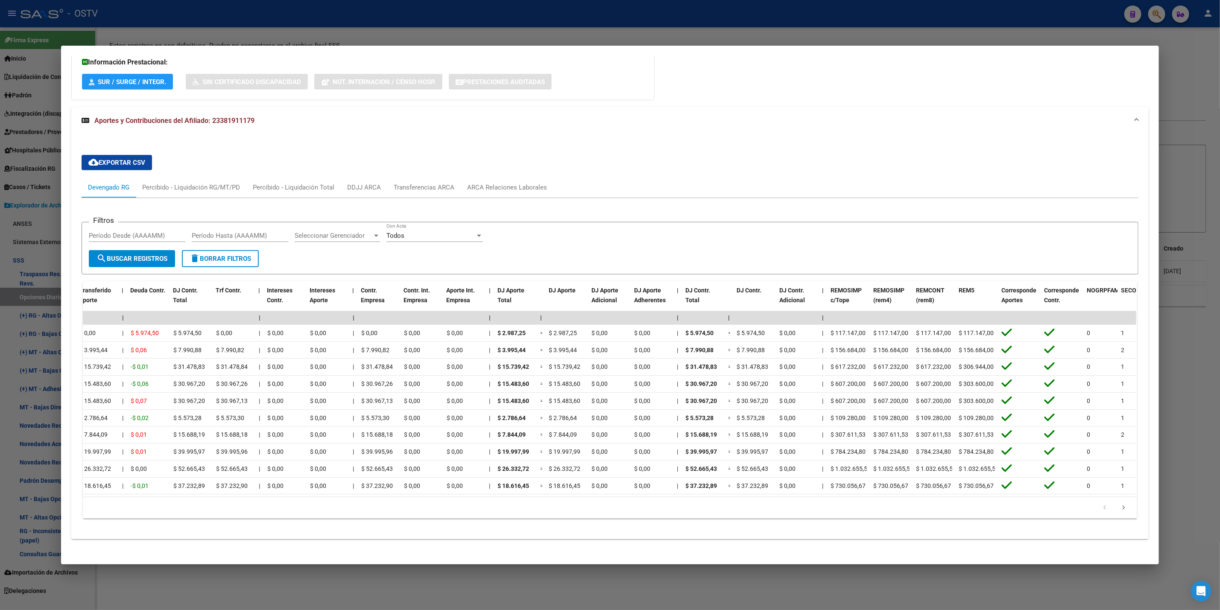
click at [0, 342] on div at bounding box center [610, 305] width 1220 height 610
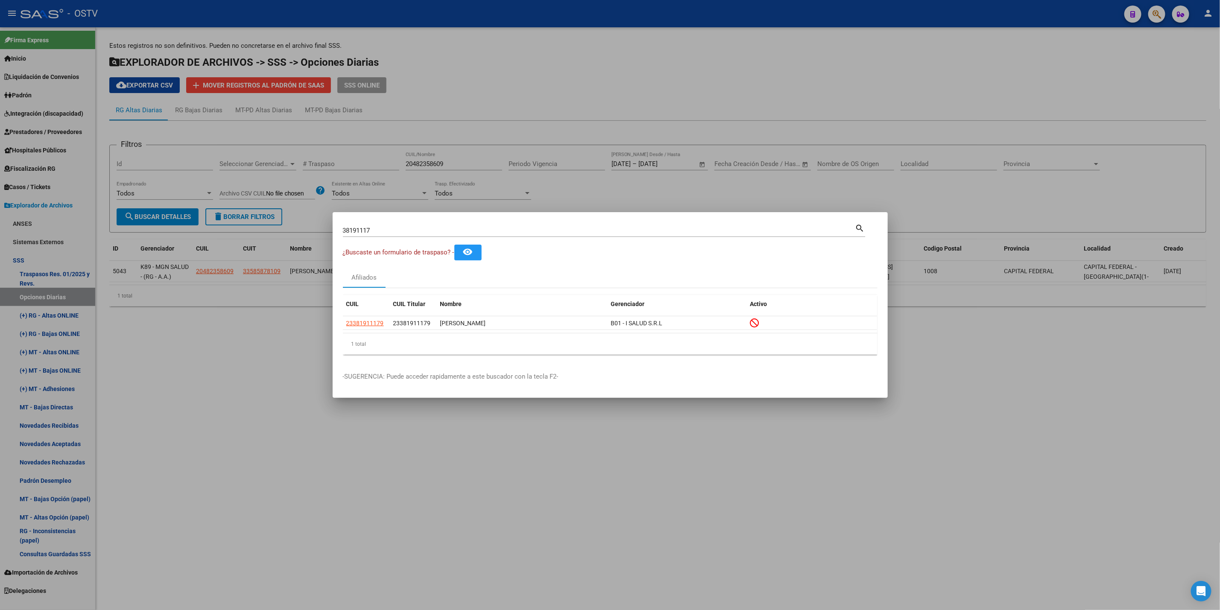
drag, startPoint x: 276, startPoint y: 424, endPoint x: 270, endPoint y: 421, distance: 6.8
click at [271, 421] on div at bounding box center [610, 305] width 1220 height 610
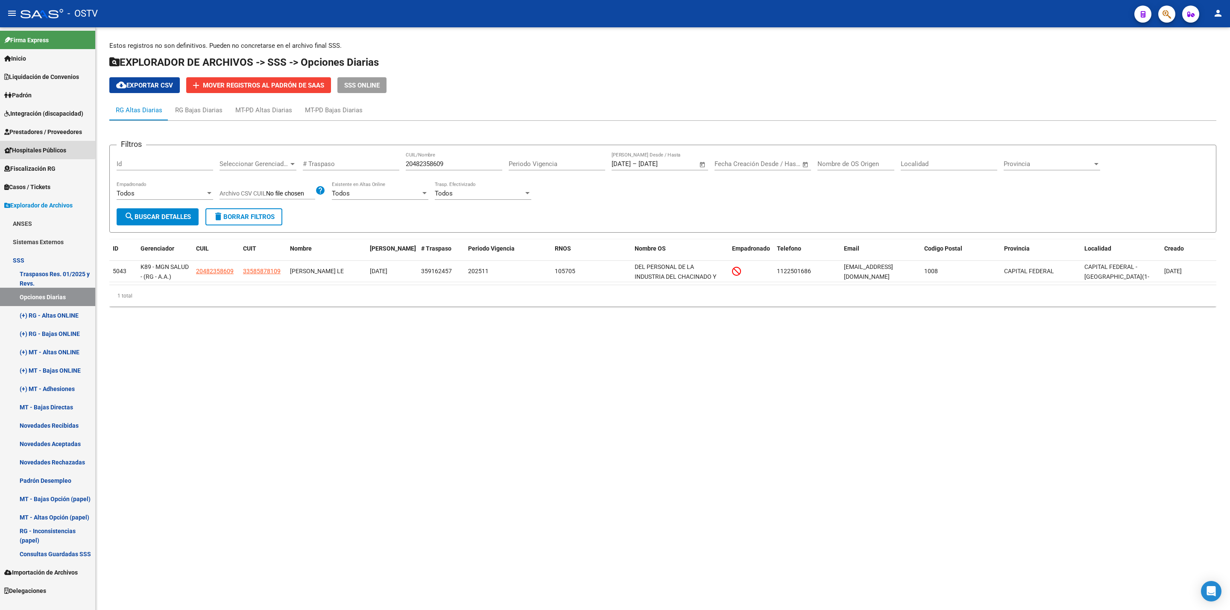
click at [30, 148] on span "Hospitales Públicos" at bounding box center [35, 150] width 62 height 9
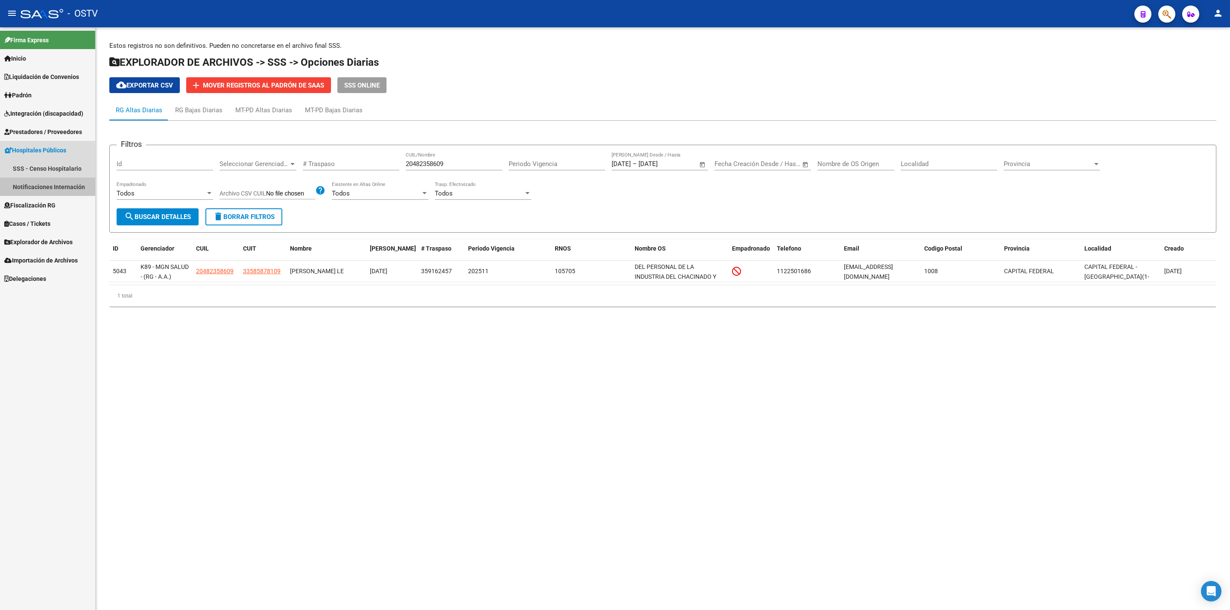
click at [40, 180] on link "Notificaciones Internación" at bounding box center [47, 187] width 95 height 18
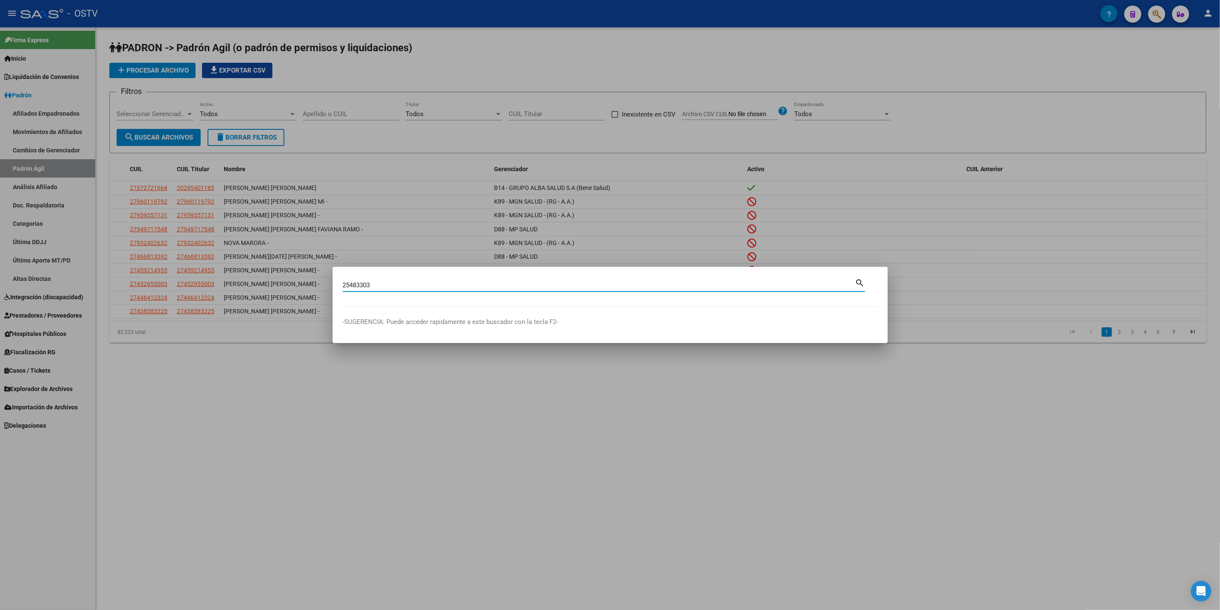
type input "25483303"
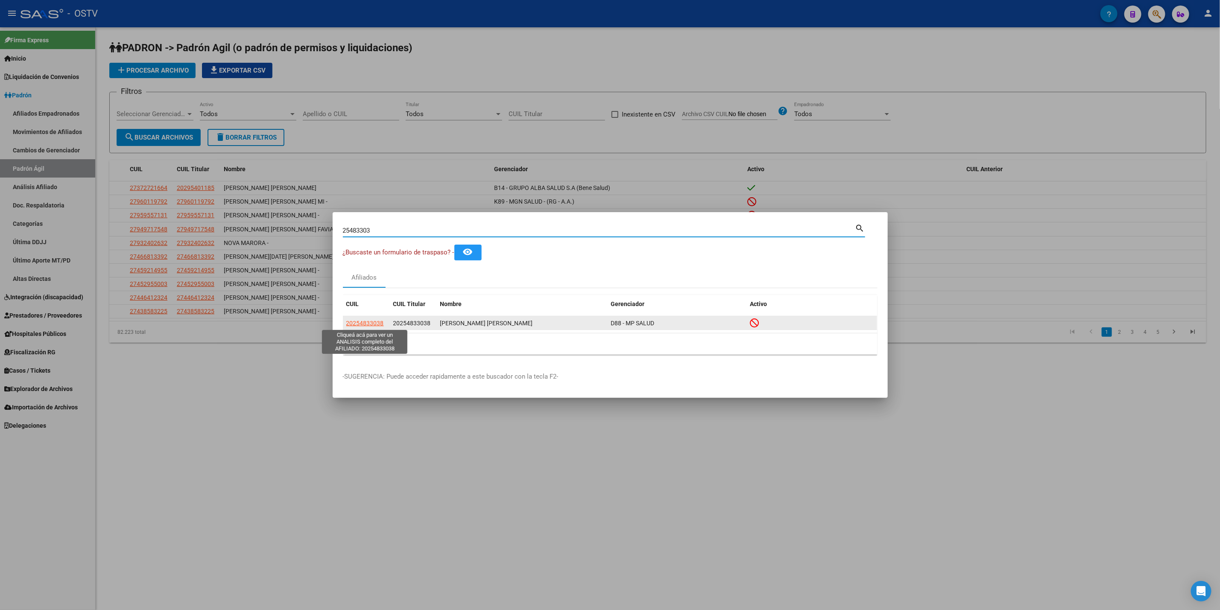
click at [371, 324] on span "20254833038" at bounding box center [365, 323] width 38 height 7
type textarea "20254833038"
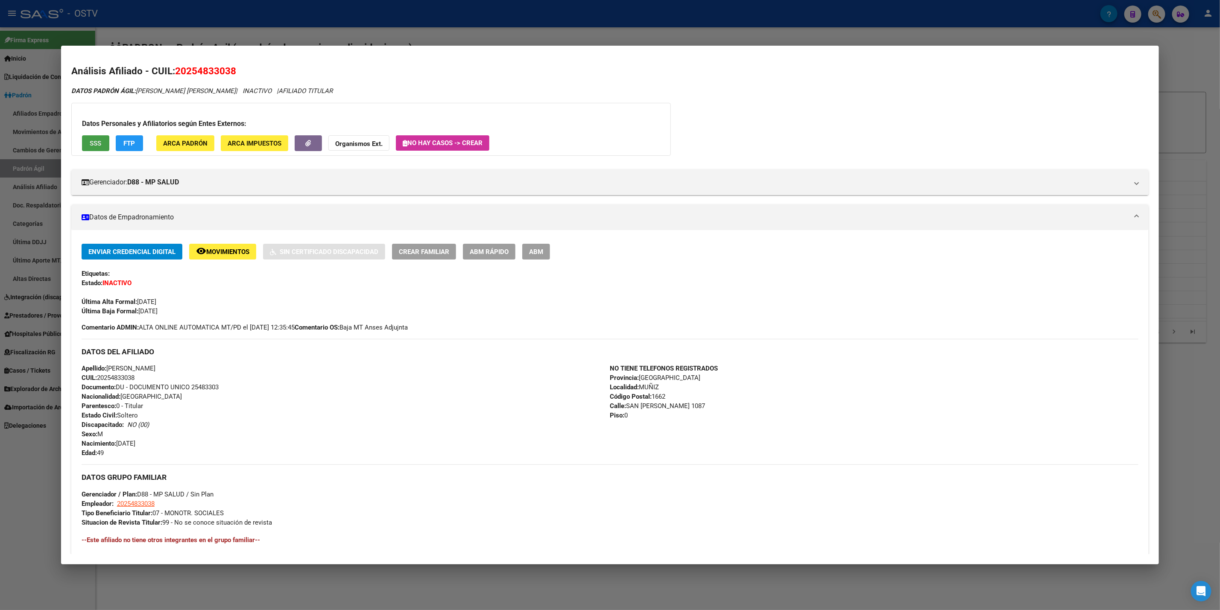
click at [93, 140] on span "SSS" at bounding box center [96, 144] width 12 height 8
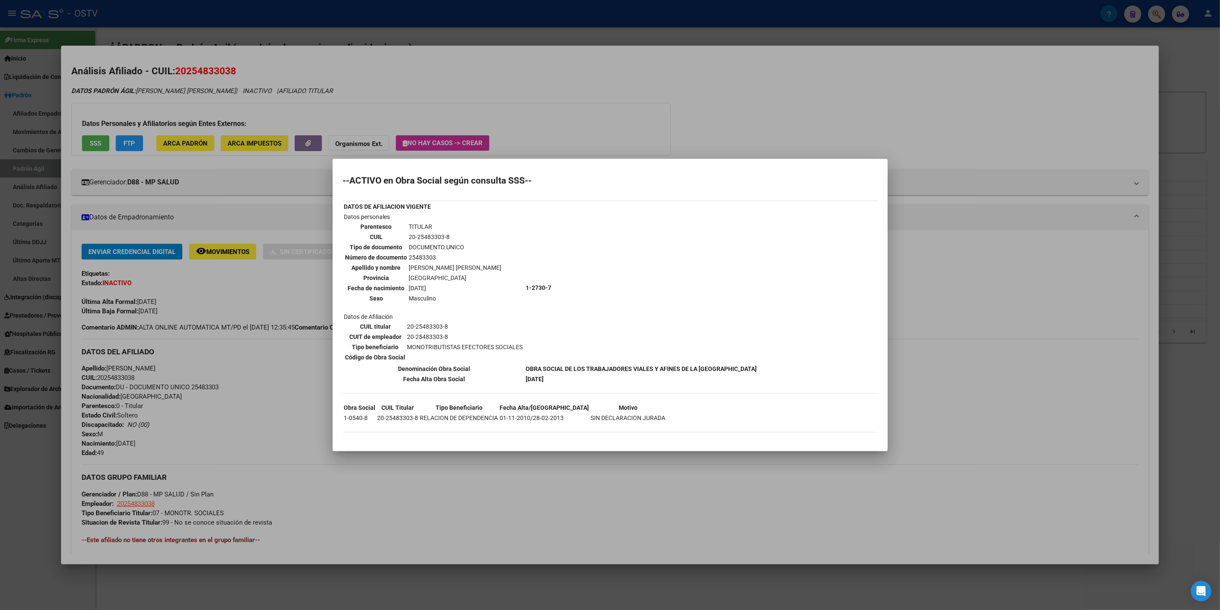
click at [644, 129] on div at bounding box center [610, 305] width 1220 height 610
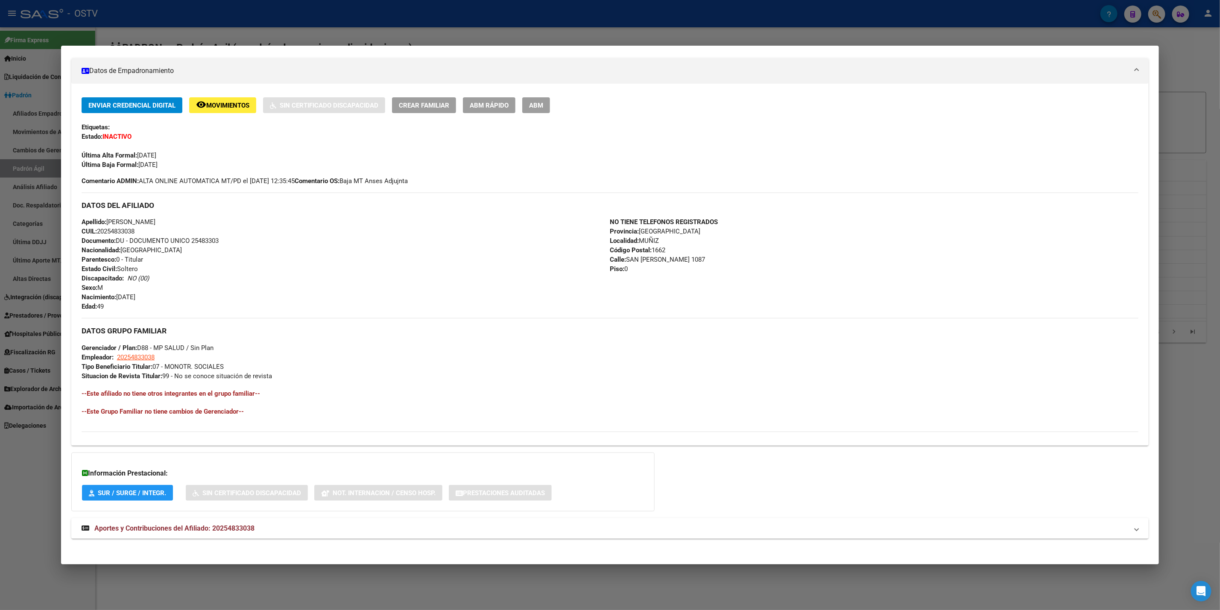
scroll to position [150, 0]
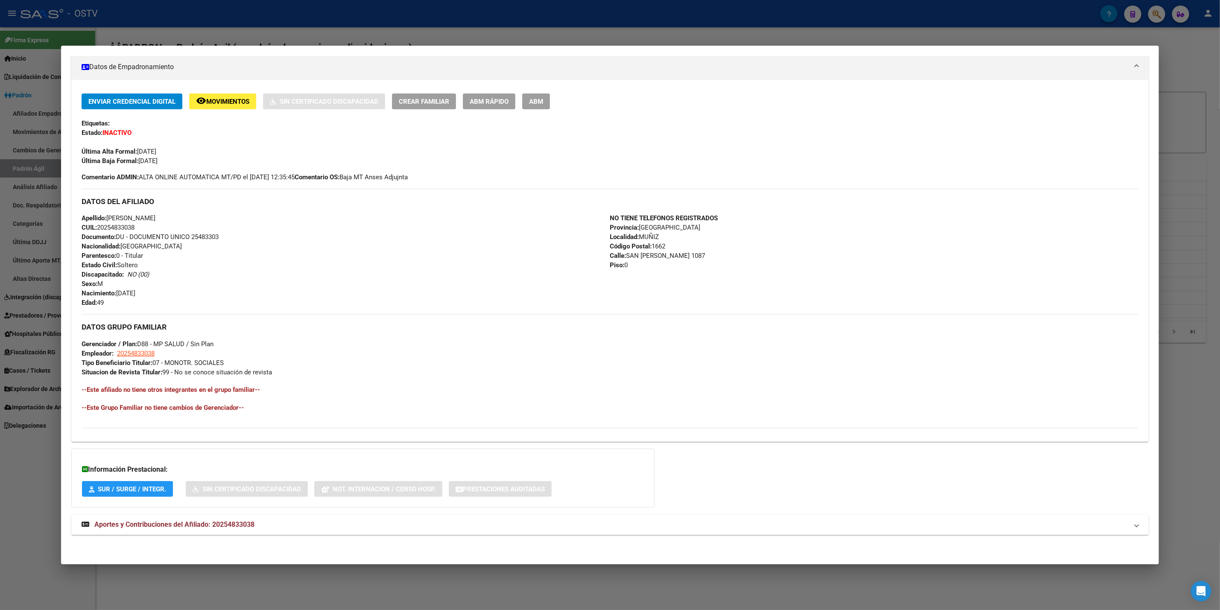
click at [217, 515] on mat-expansion-panel-header "Aportes y Contribuciones del Afiliado: 20254833038" at bounding box center [609, 525] width 1077 height 20
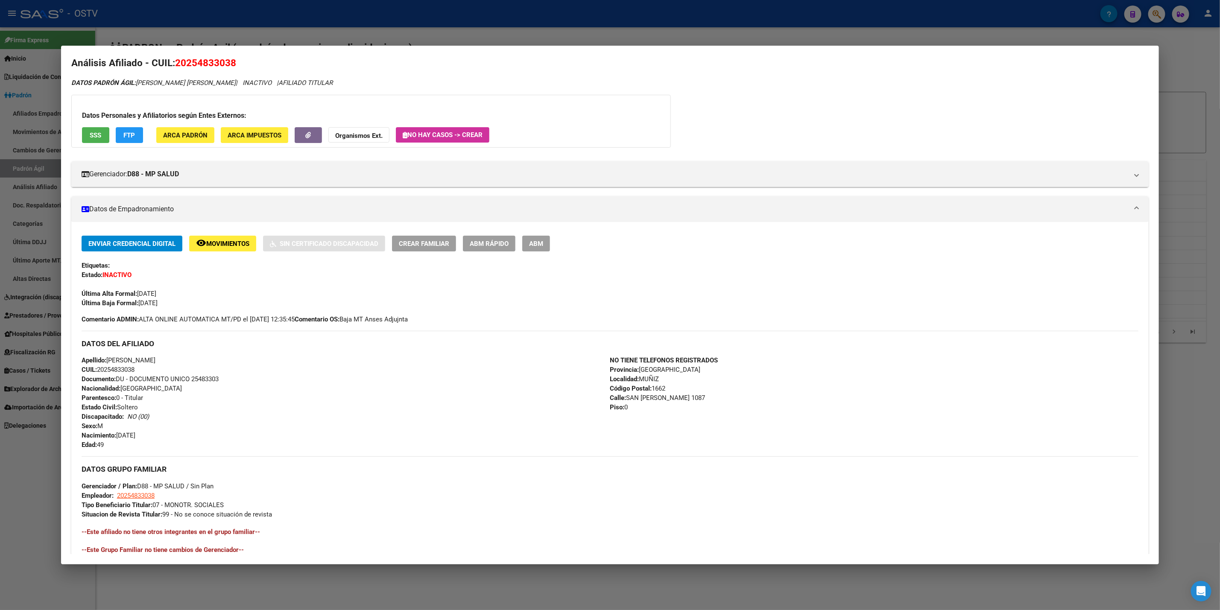
scroll to position [0, 0]
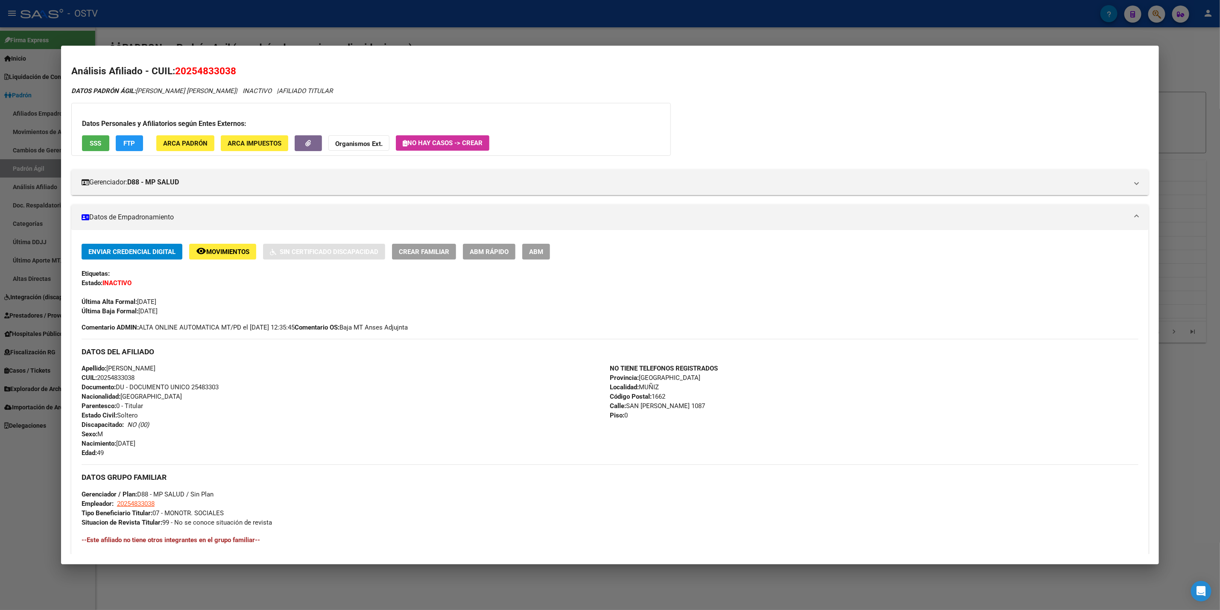
click at [218, 246] on button "remove_red_eye Movimientos" at bounding box center [222, 252] width 67 height 16
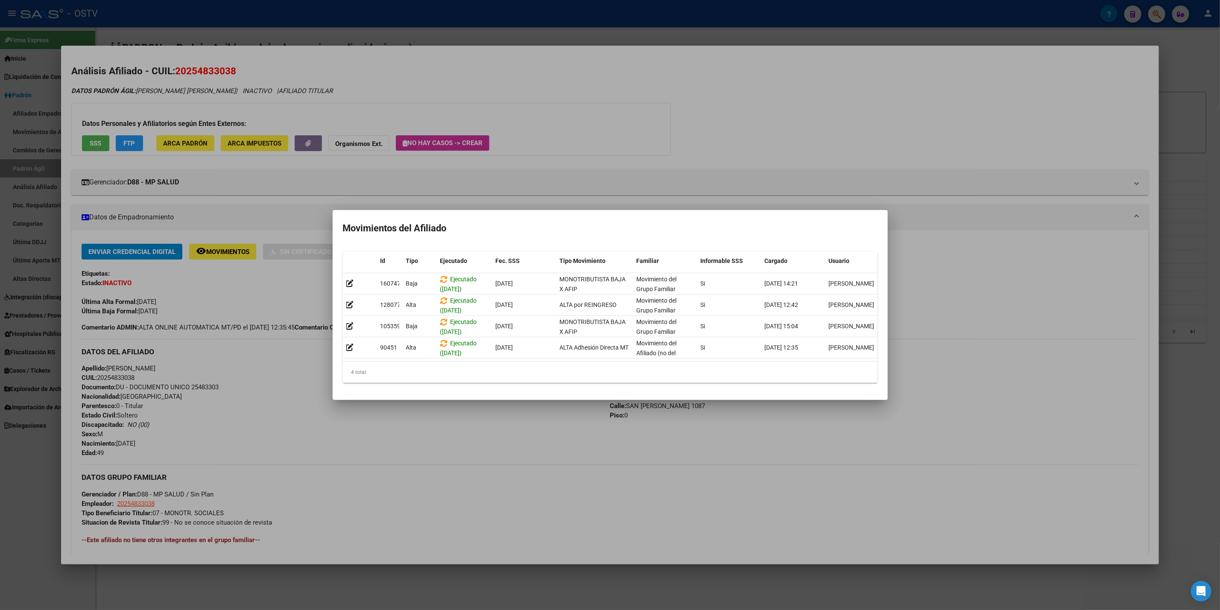
click at [934, 152] on div at bounding box center [610, 305] width 1220 height 610
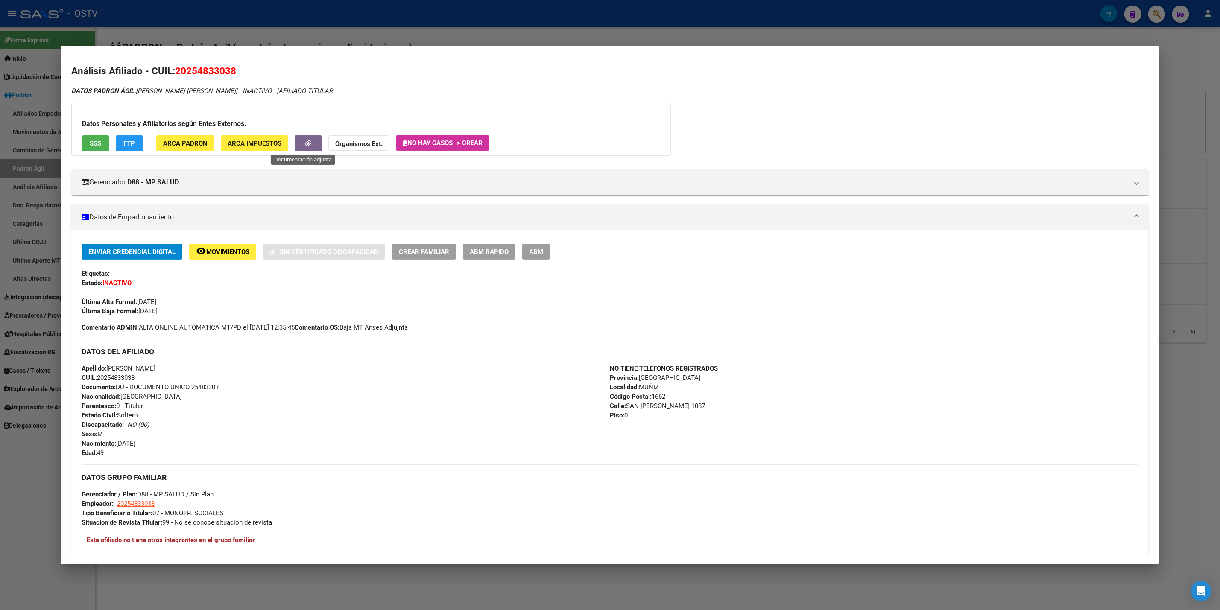
click at [309, 146] on button "button" at bounding box center [308, 143] width 27 height 16
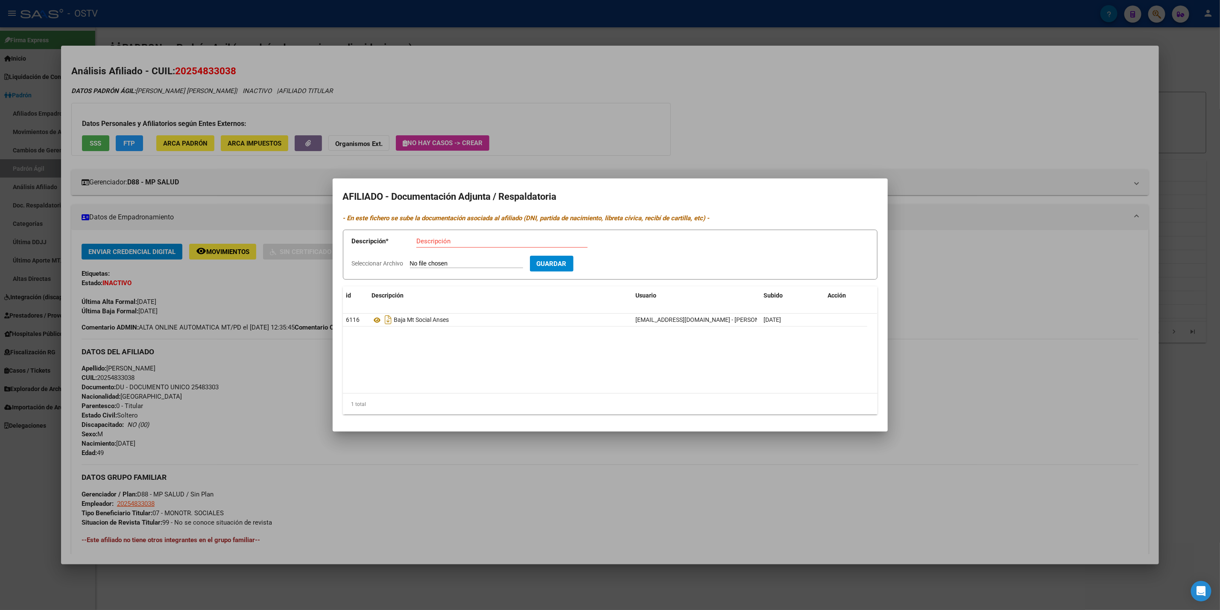
click at [870, 121] on div at bounding box center [610, 305] width 1220 height 610
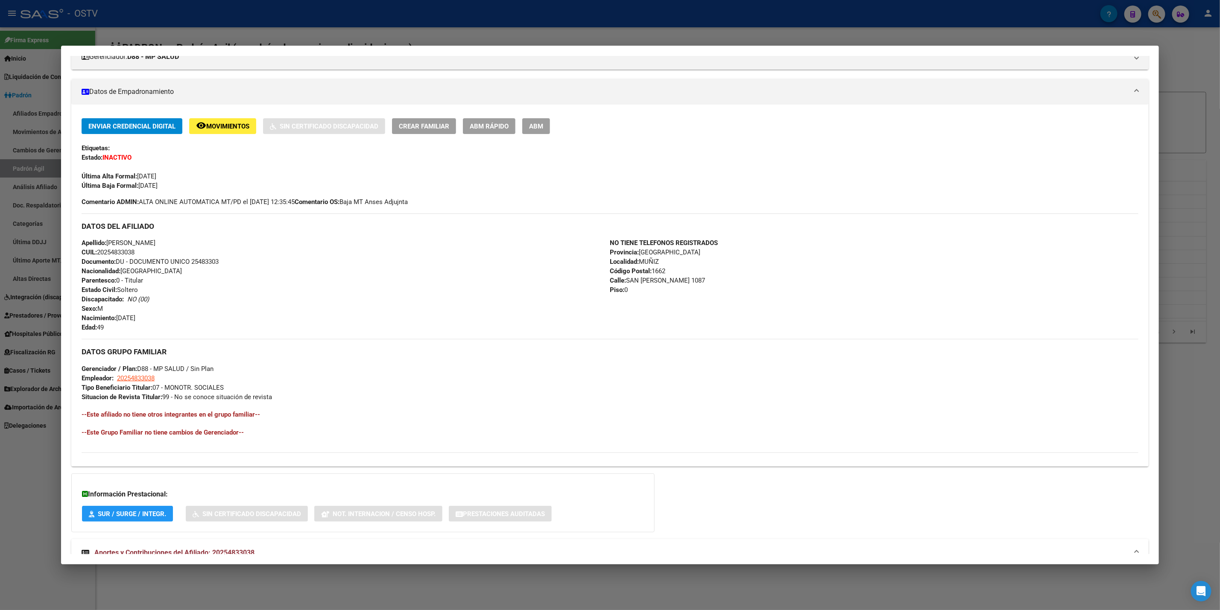
scroll to position [128, 0]
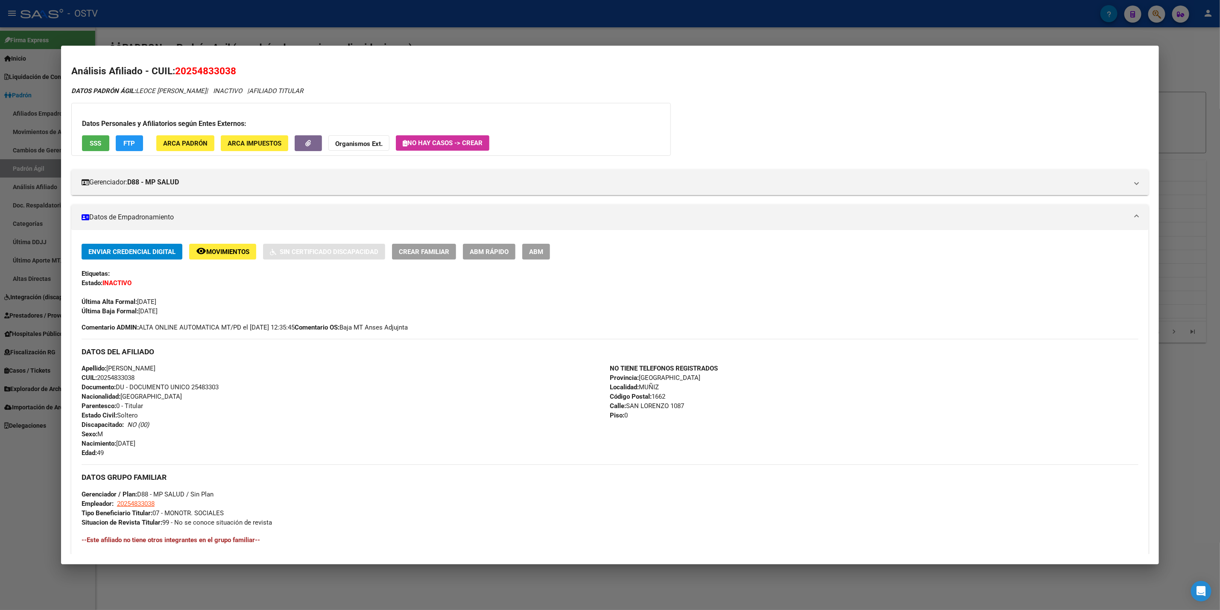
scroll to position [128, 0]
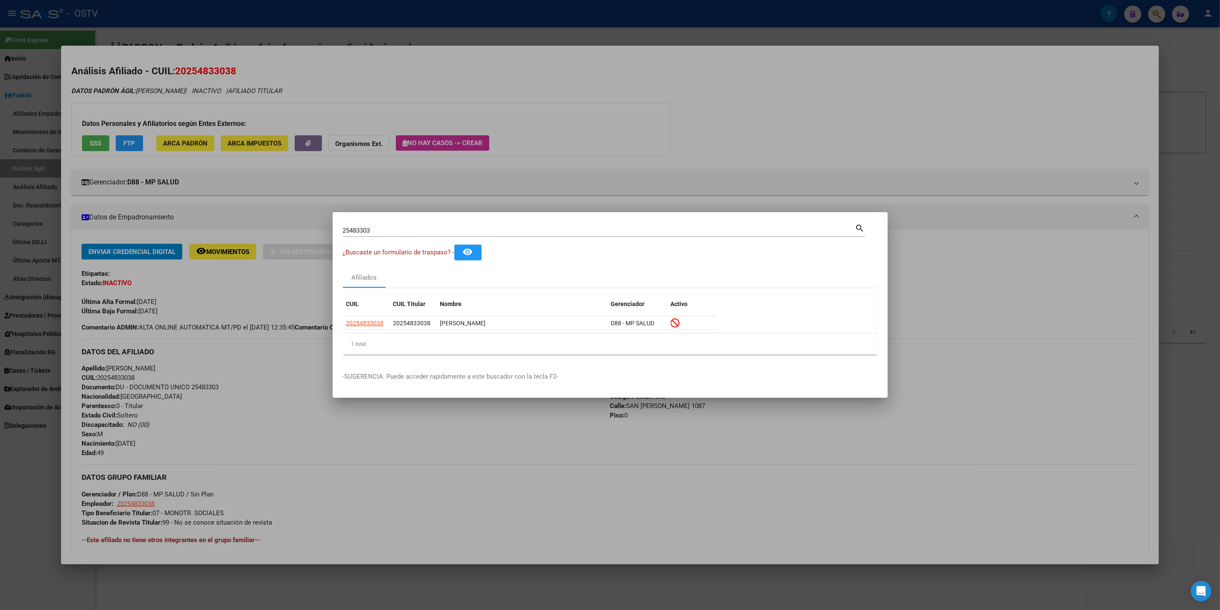
scroll to position [128, 0]
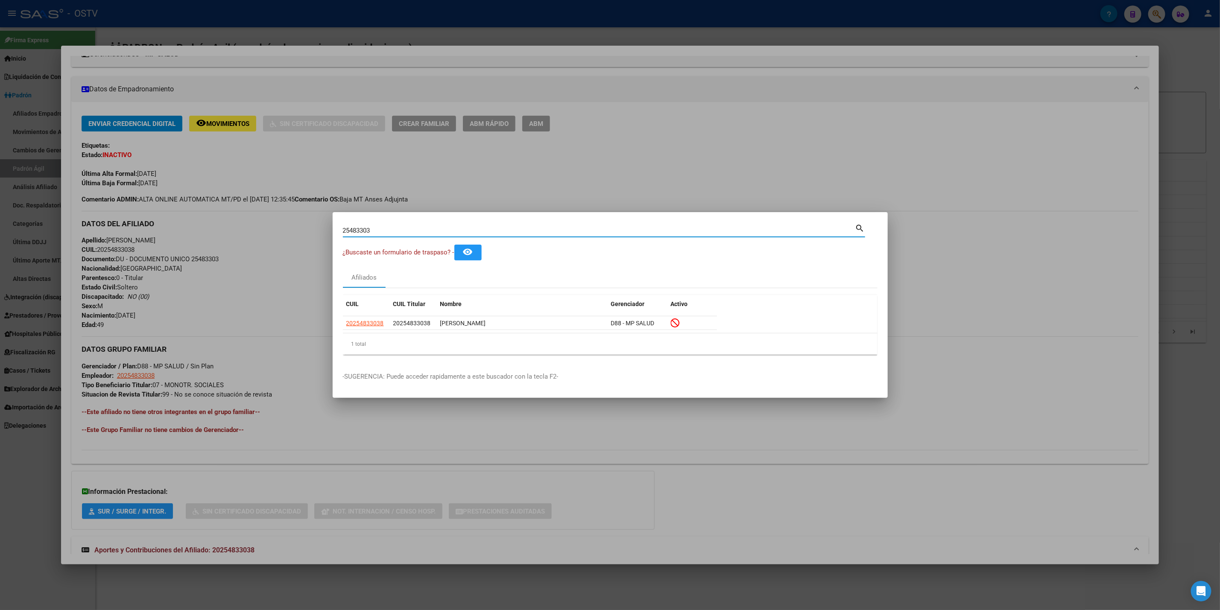
drag, startPoint x: 406, startPoint y: 225, endPoint x: 0, endPoint y: 311, distance: 415.1
click at [0, 311] on div "25483303 Buscar (apellido, dni, cuil, nro traspaso, cuit, obra social) search ¿…" at bounding box center [610, 305] width 1220 height 610
paste input "38191117"
type input "38191117"
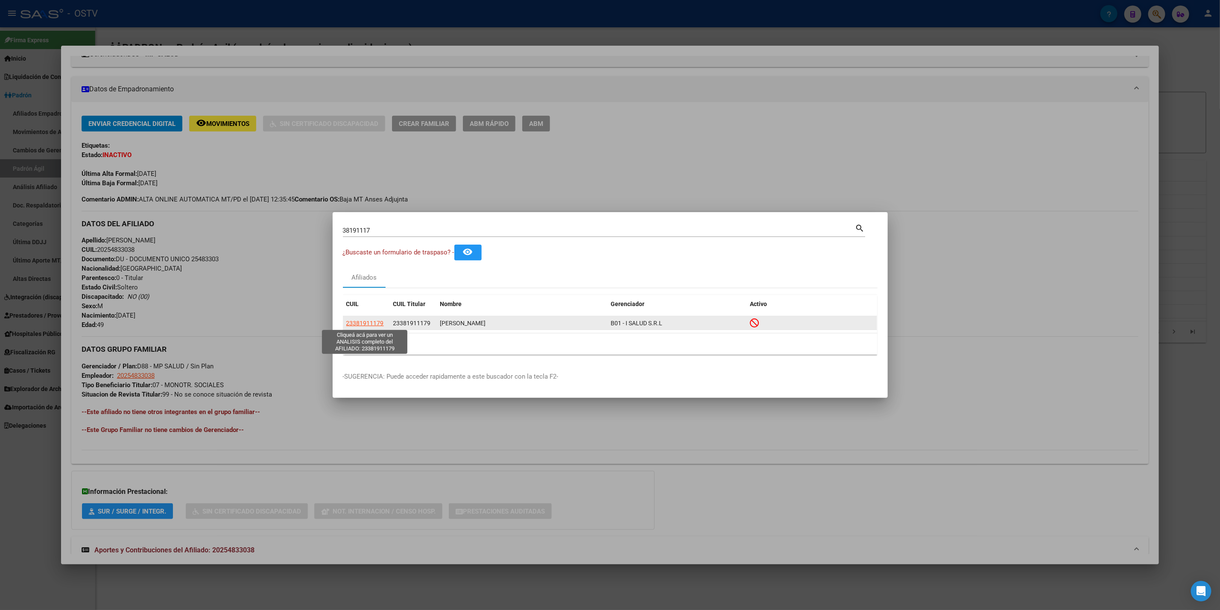
click at [373, 320] on span "23381911179" at bounding box center [365, 323] width 38 height 7
type textarea "23381911179"
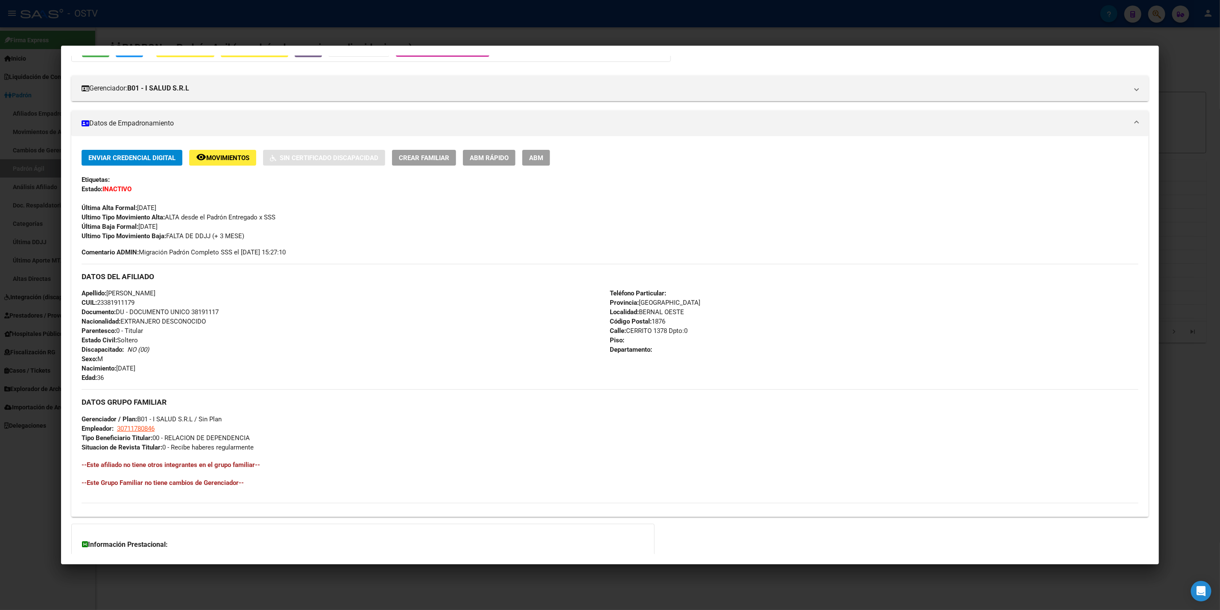
scroll to position [170, 0]
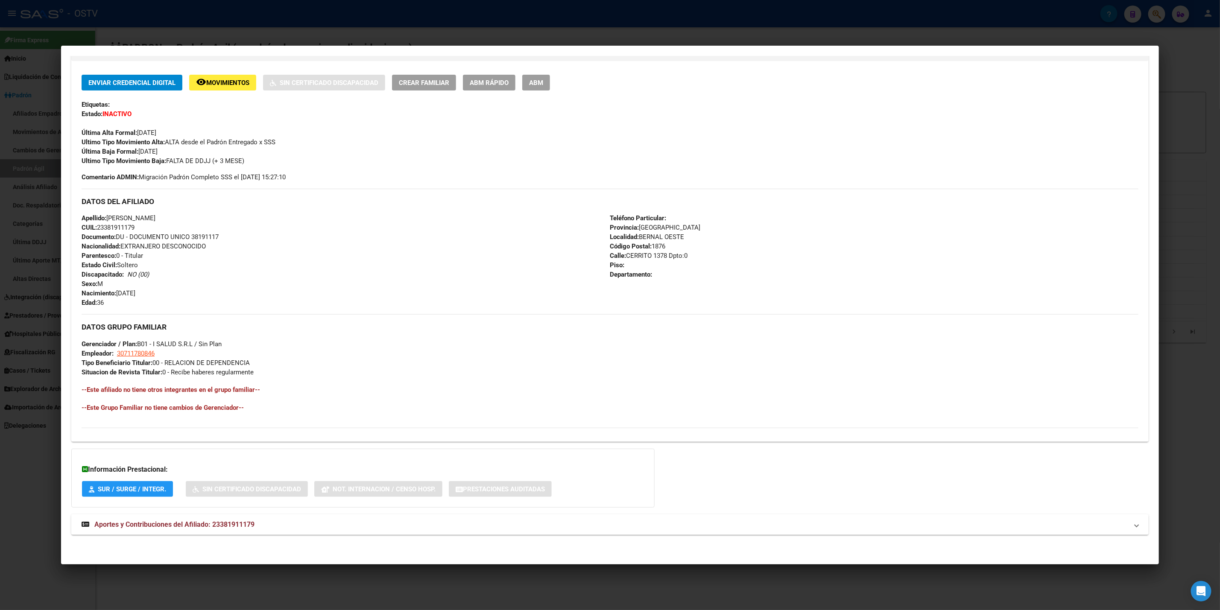
click at [214, 535] on div "DATOS PADRÓN ÁGIL: [PERSON_NAME] | INACTIVO | AFILIADO TITULAR Datos Personales…" at bounding box center [609, 231] width 1077 height 628
click at [215, 532] on mat-expansion-panel-header "Aportes y Contribuciones del Afiliado: 23381911179" at bounding box center [609, 525] width 1077 height 20
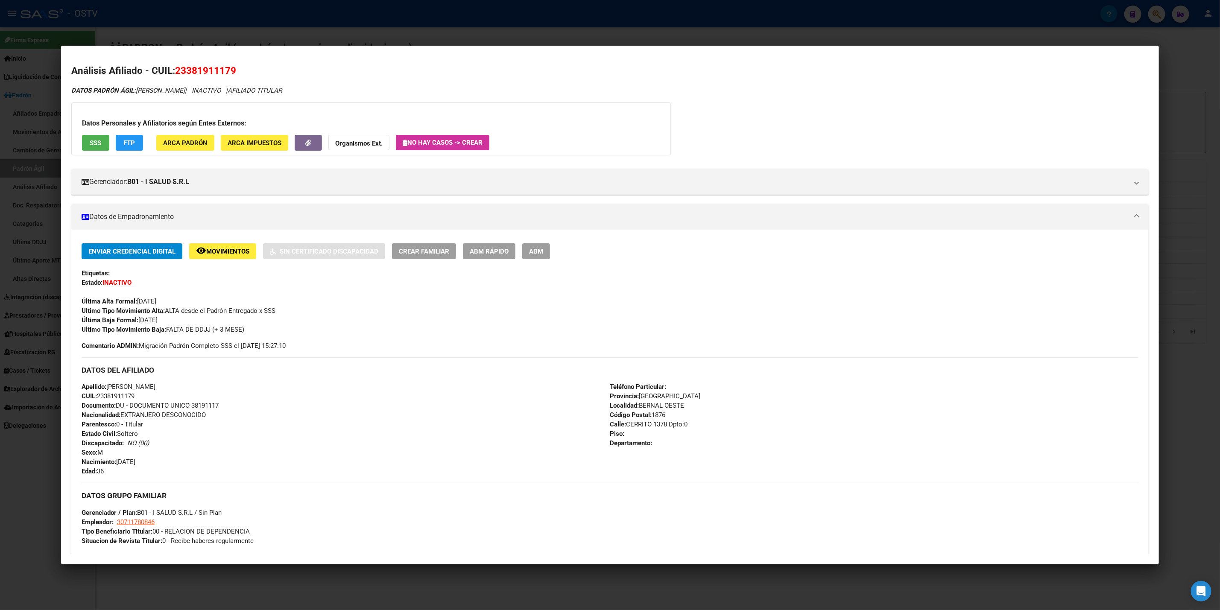
scroll to position [0, 0]
click at [877, 29] on div at bounding box center [610, 305] width 1220 height 610
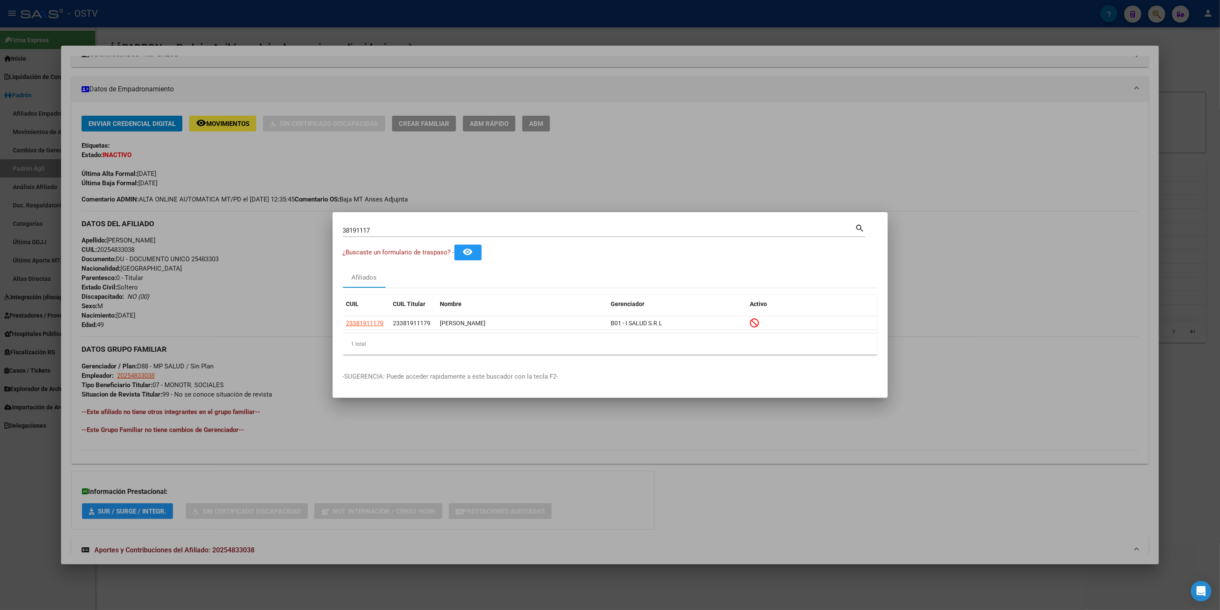
click at [474, 79] on div at bounding box center [610, 305] width 1220 height 610
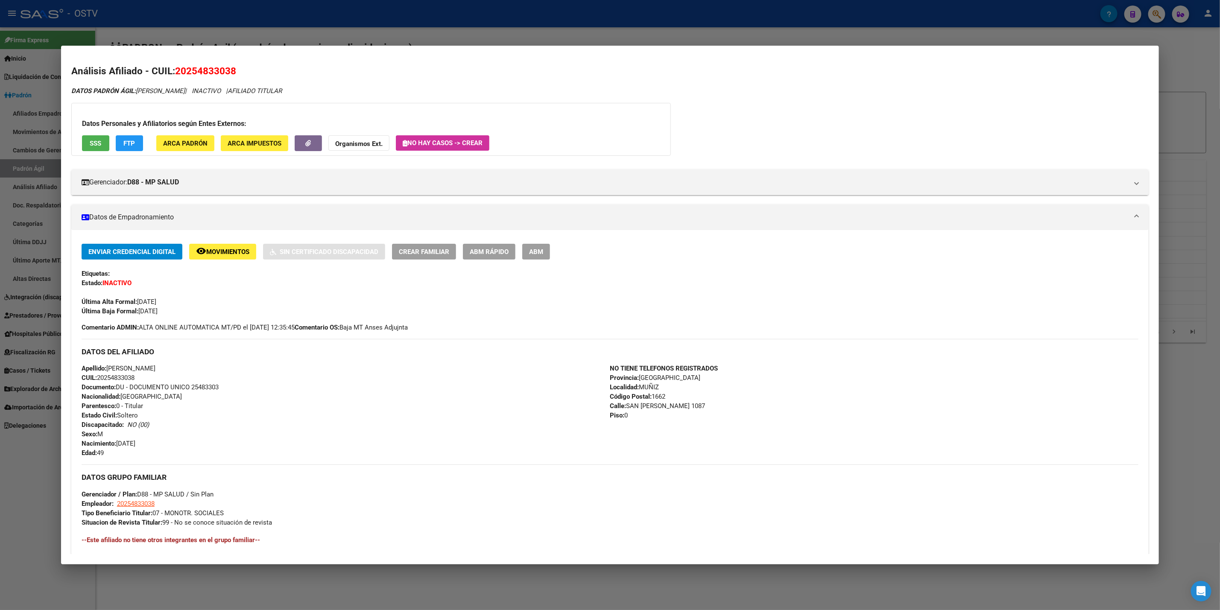
click at [45, 29] on div at bounding box center [610, 305] width 1220 height 610
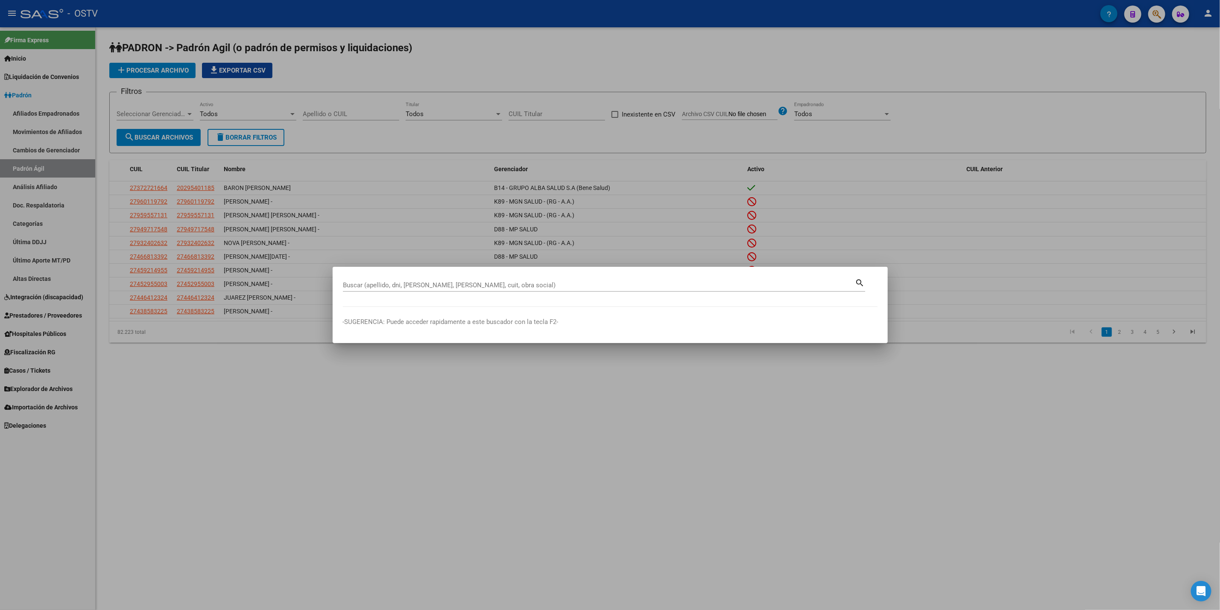
click at [45, 29] on div at bounding box center [610, 305] width 1220 height 610
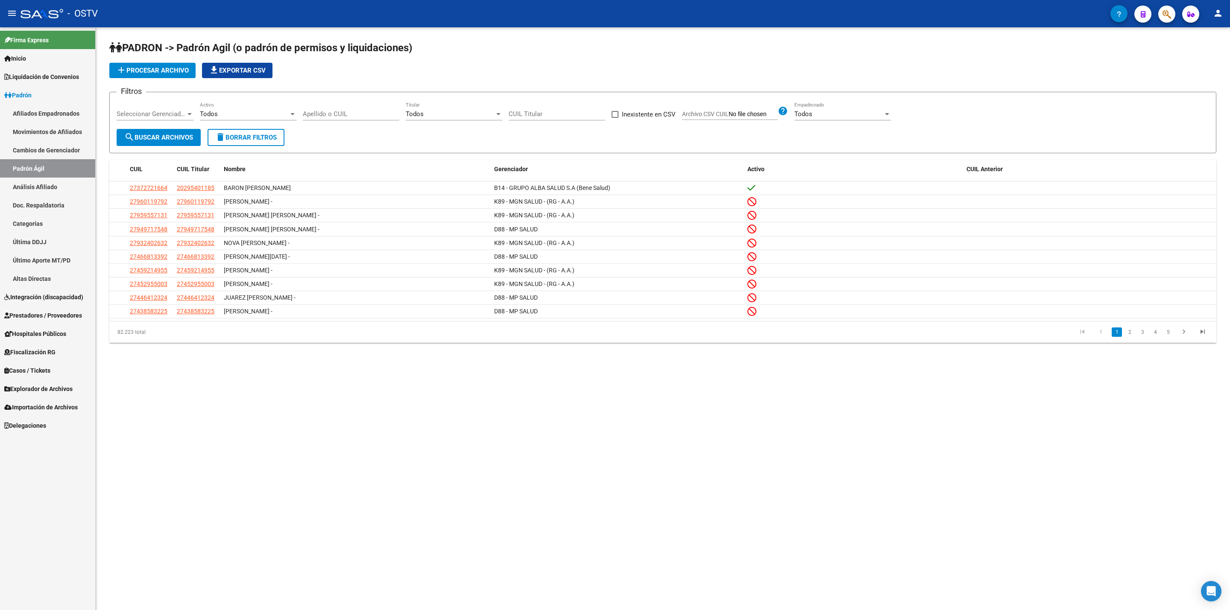
click at [894, 77] on div "add Procesar archivo file_download Exportar CSV" at bounding box center [662, 70] width 1107 height 15
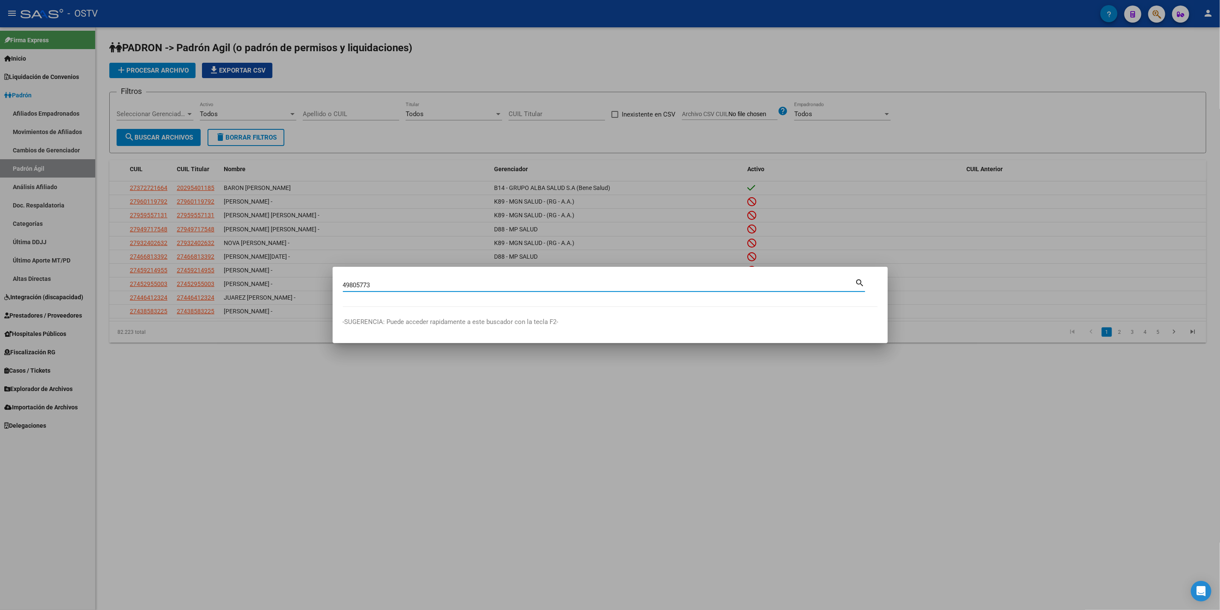
type input "49805773"
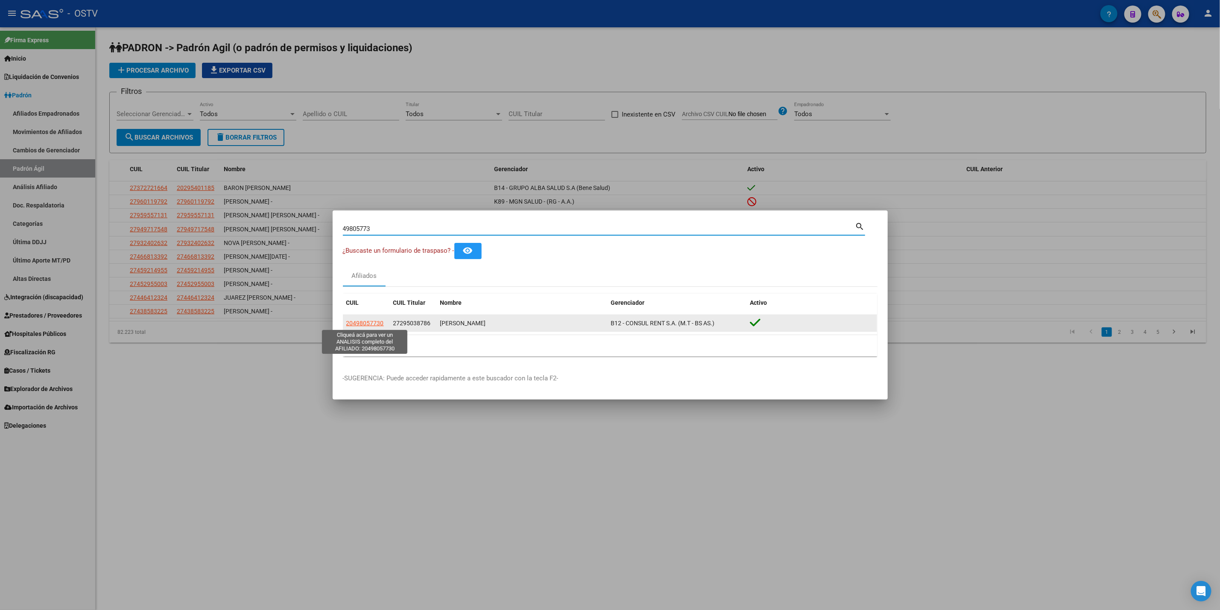
click at [357, 321] on span "20498057730" at bounding box center [365, 323] width 38 height 7
type textarea "20498057730"
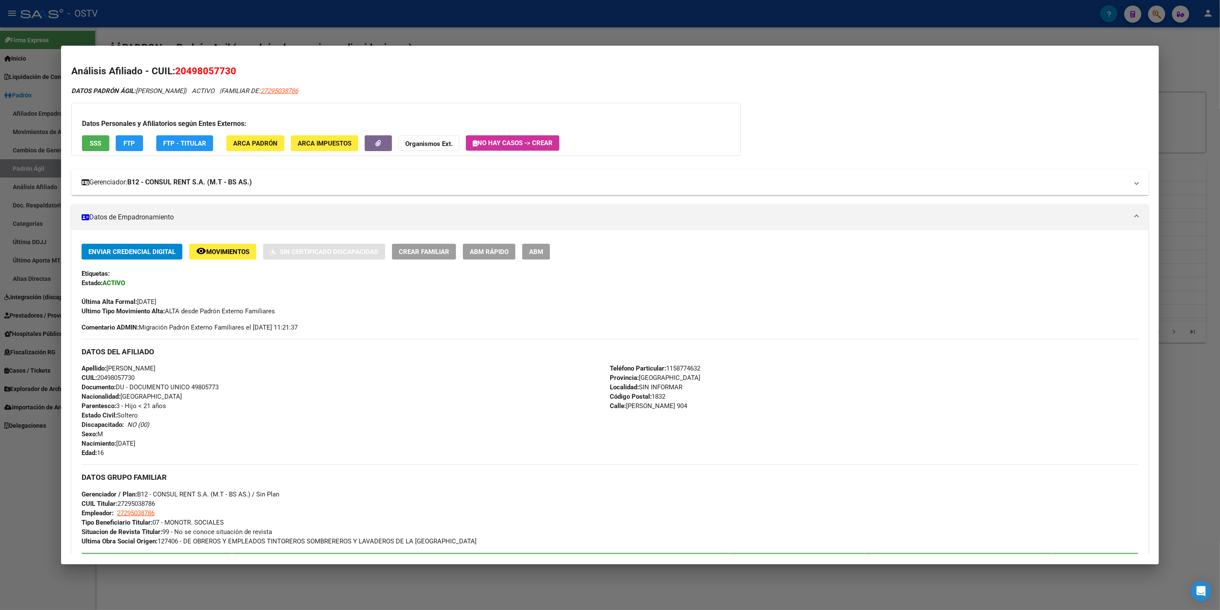
click at [473, 176] on mat-expansion-panel-header "Gerenciador: B12 - CONSUL RENT S.A. (M.T - BS AS.)" at bounding box center [609, 183] width 1077 height 26
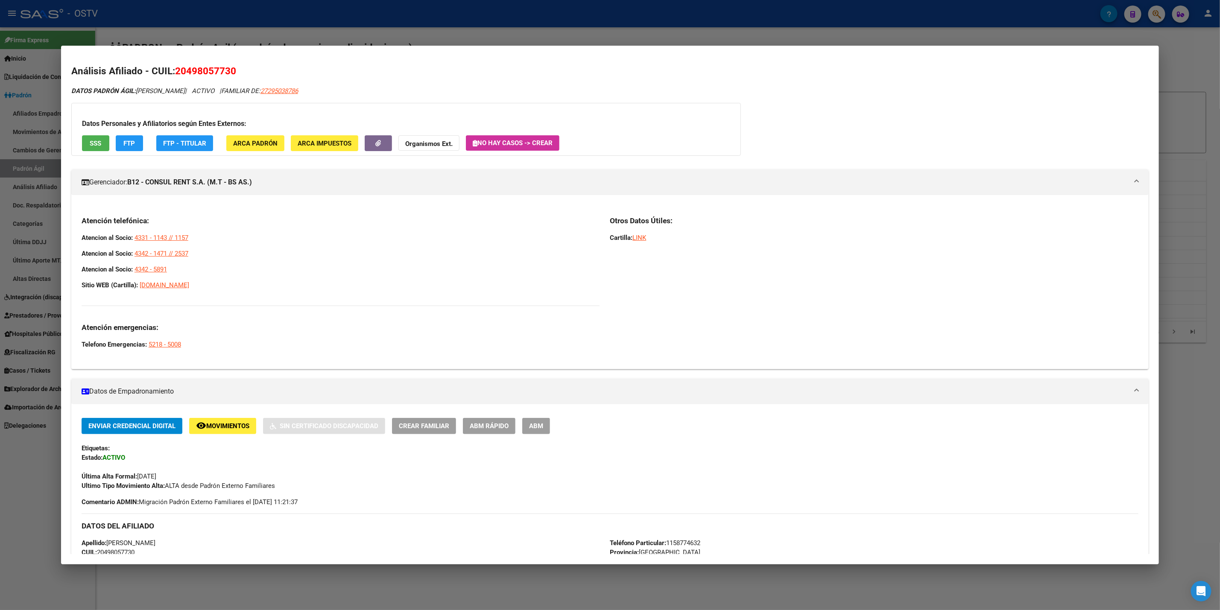
drag, startPoint x: 204, startPoint y: 240, endPoint x: 129, endPoint y: 236, distance: 75.2
click at [129, 236] on p "Atencion al Socio: 4331 - 1143 // 1157" at bounding box center [341, 237] width 518 height 9
drag, startPoint x: 228, startPoint y: 243, endPoint x: 208, endPoint y: 237, distance: 20.7
click at [229, 243] on div "Atención telefónica: Atencion al Socio: 4331 - 1143 // 1157 Atencion al Socio: …" at bounding box center [341, 282] width 518 height 133
click at [229, 182] on strong "B12 - CONSUL RENT S.A. (M.T - BS AS.)" at bounding box center [189, 182] width 125 height 10
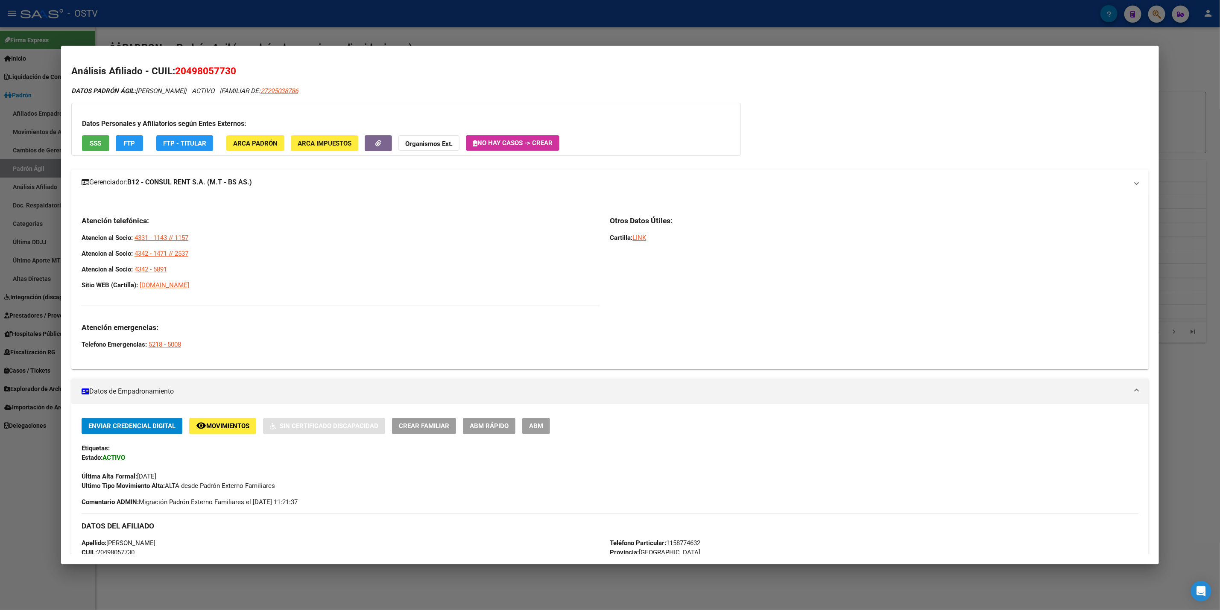
click at [229, 182] on strong "B12 - CONSUL RENT S.A. (M.T - BS AS.)" at bounding box center [189, 182] width 125 height 10
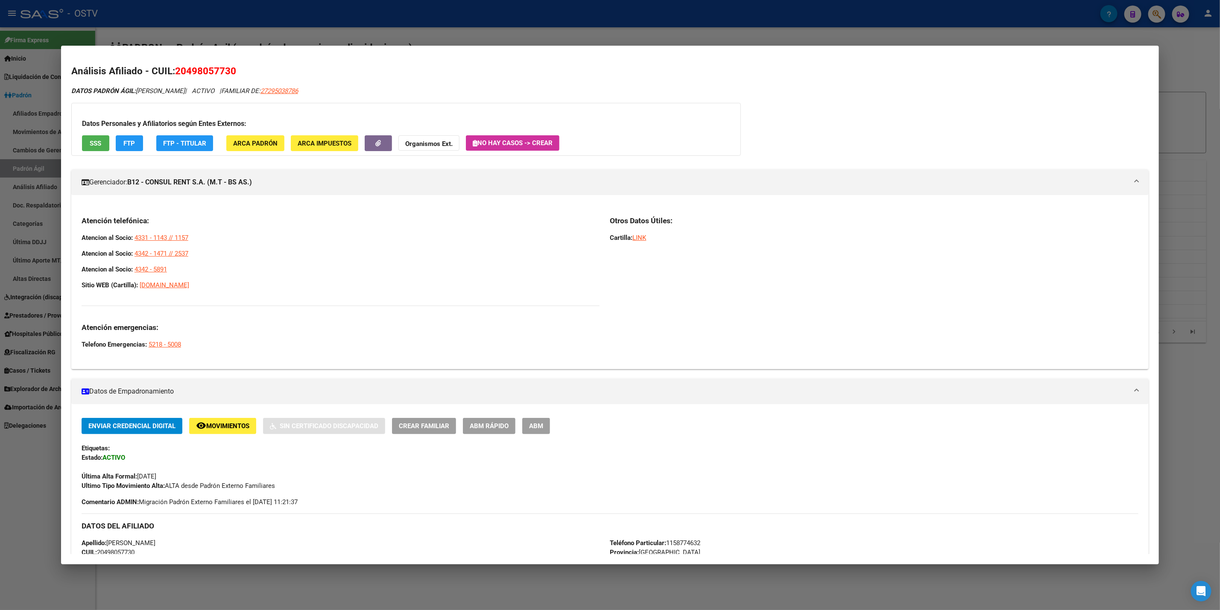
click at [307, 287] on p "Sitio WEB (Cartilla): [DOMAIN_NAME]" at bounding box center [341, 285] width 518 height 9
